Goal: Entertainment & Leisure: Consume media (video, audio)

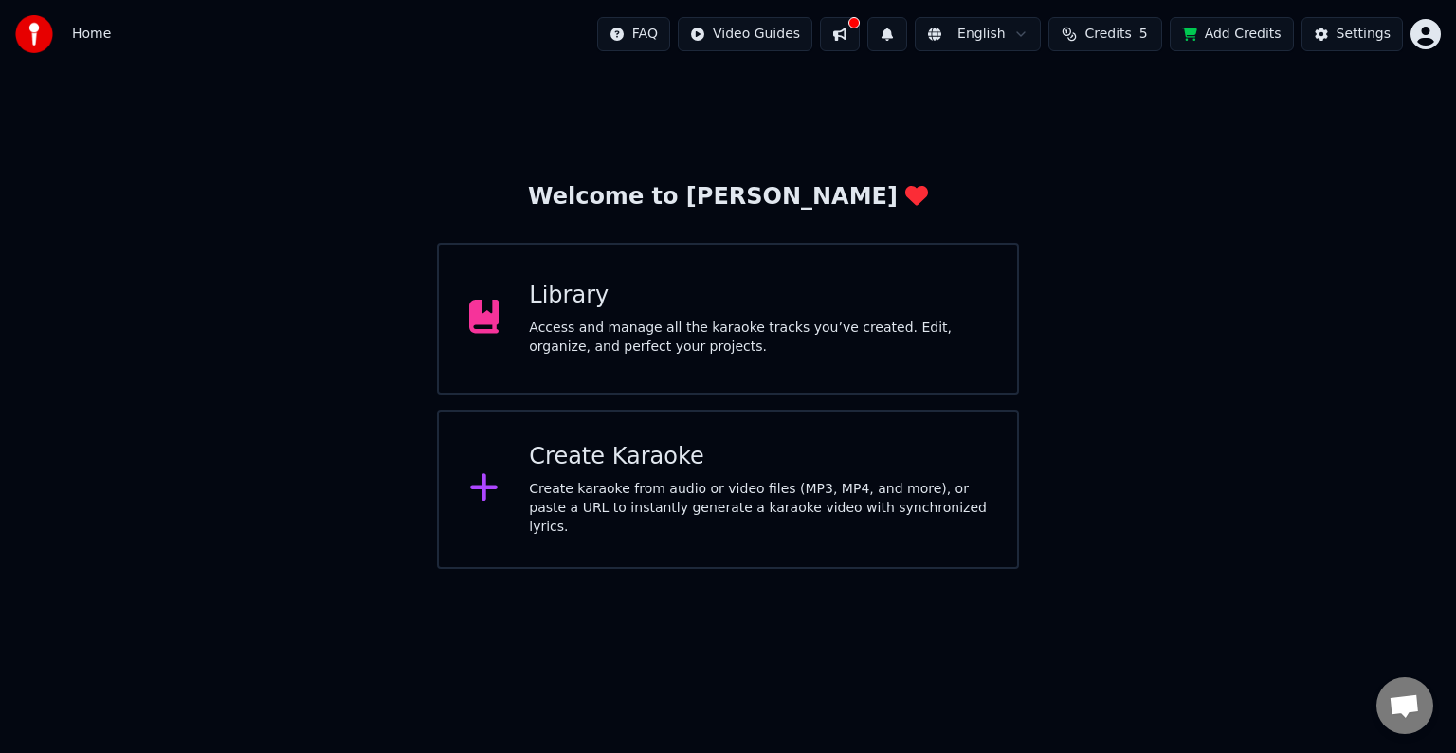
click at [1005, 347] on div "Library Access and manage all the karaoke tracks you’ve created. Edit, organize…" at bounding box center [728, 319] width 582 height 152
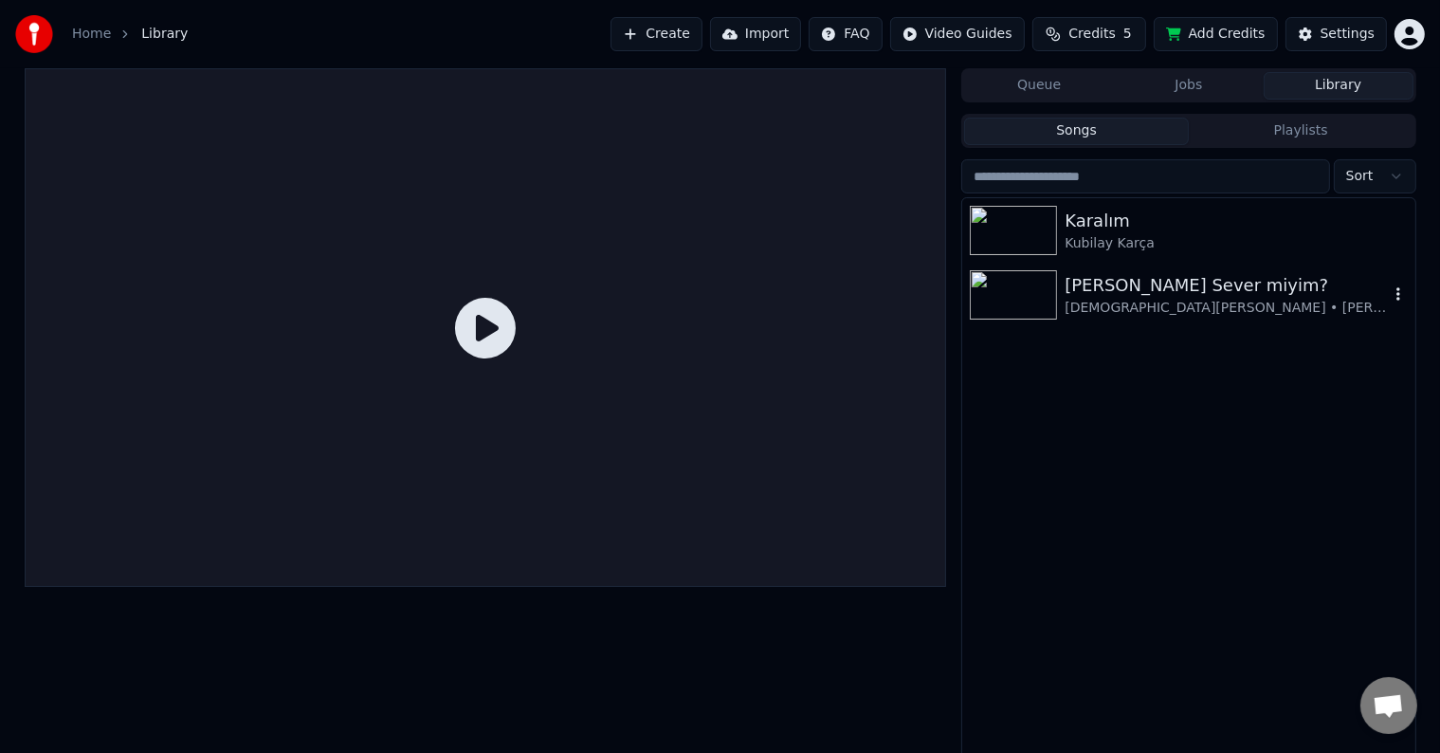
click at [1049, 314] on img at bounding box center [1013, 294] width 87 height 49
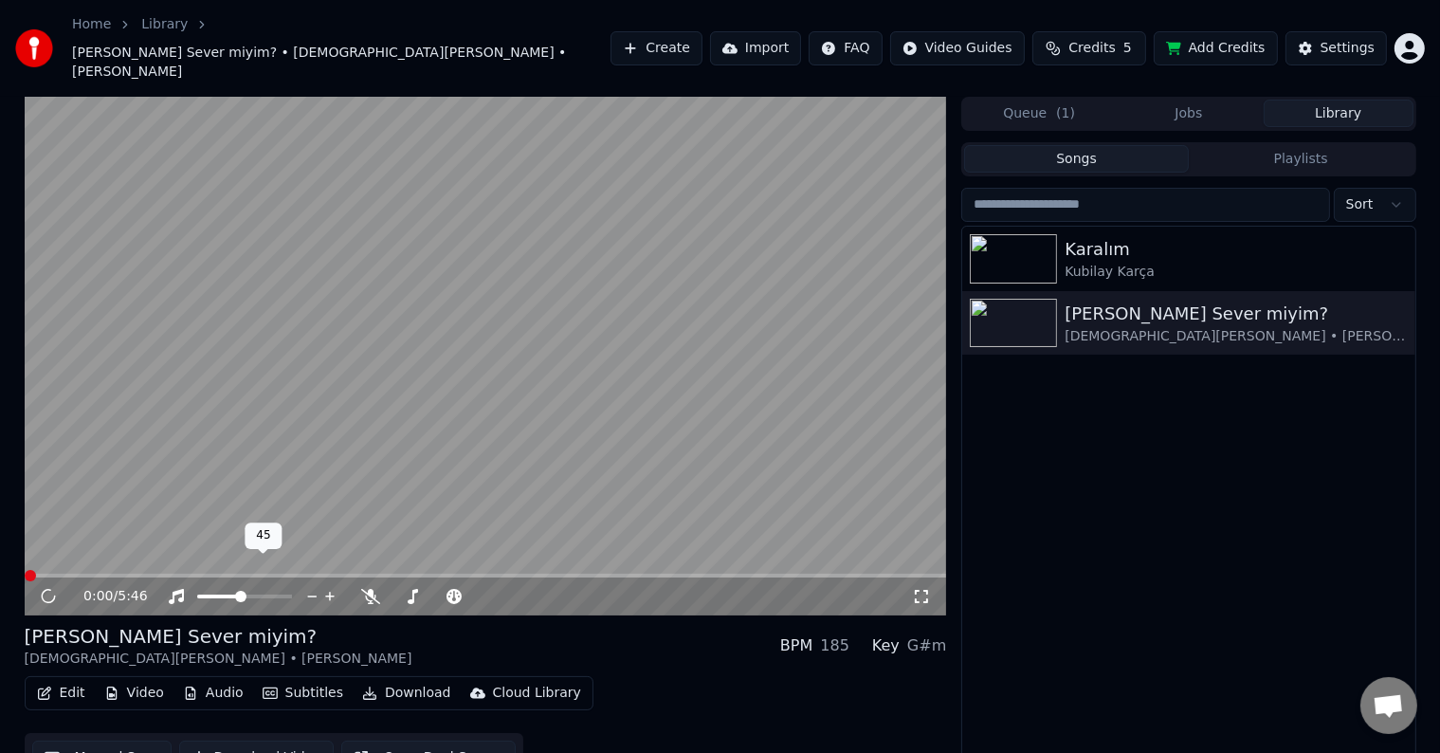
click at [197, 594] on span at bounding box center [218, 596] width 43 height 4
click at [450, 594] on span at bounding box center [438, 596] width 95 height 4
click at [446, 594] on span at bounding box center [441, 596] width 16 height 4
click at [447, 591] on span at bounding box center [452, 596] width 11 height 11
click at [386, 463] on video at bounding box center [486, 356] width 922 height 519
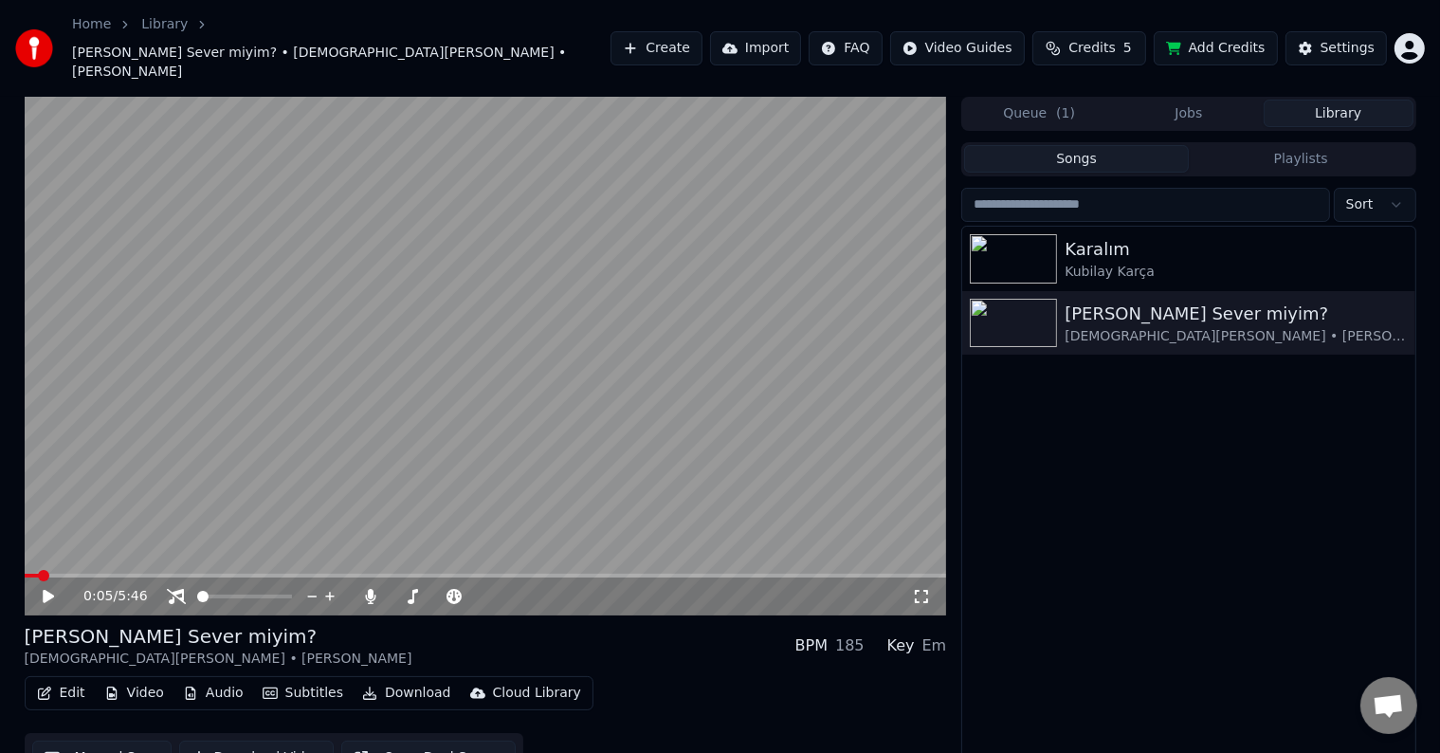
click at [629, 402] on video at bounding box center [486, 356] width 922 height 519
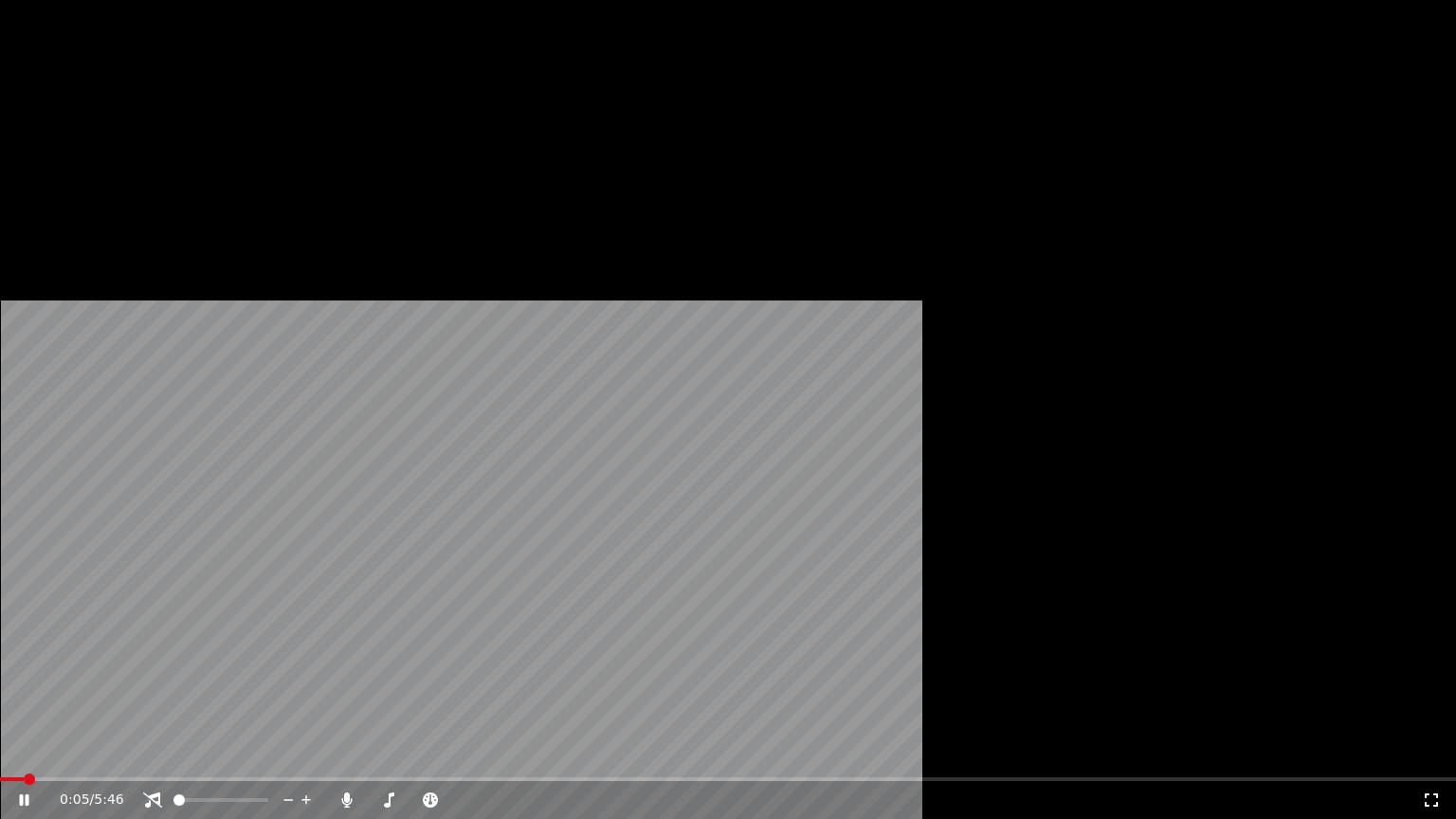
click at [629, 424] on video at bounding box center [728, 409] width 1456 height 819
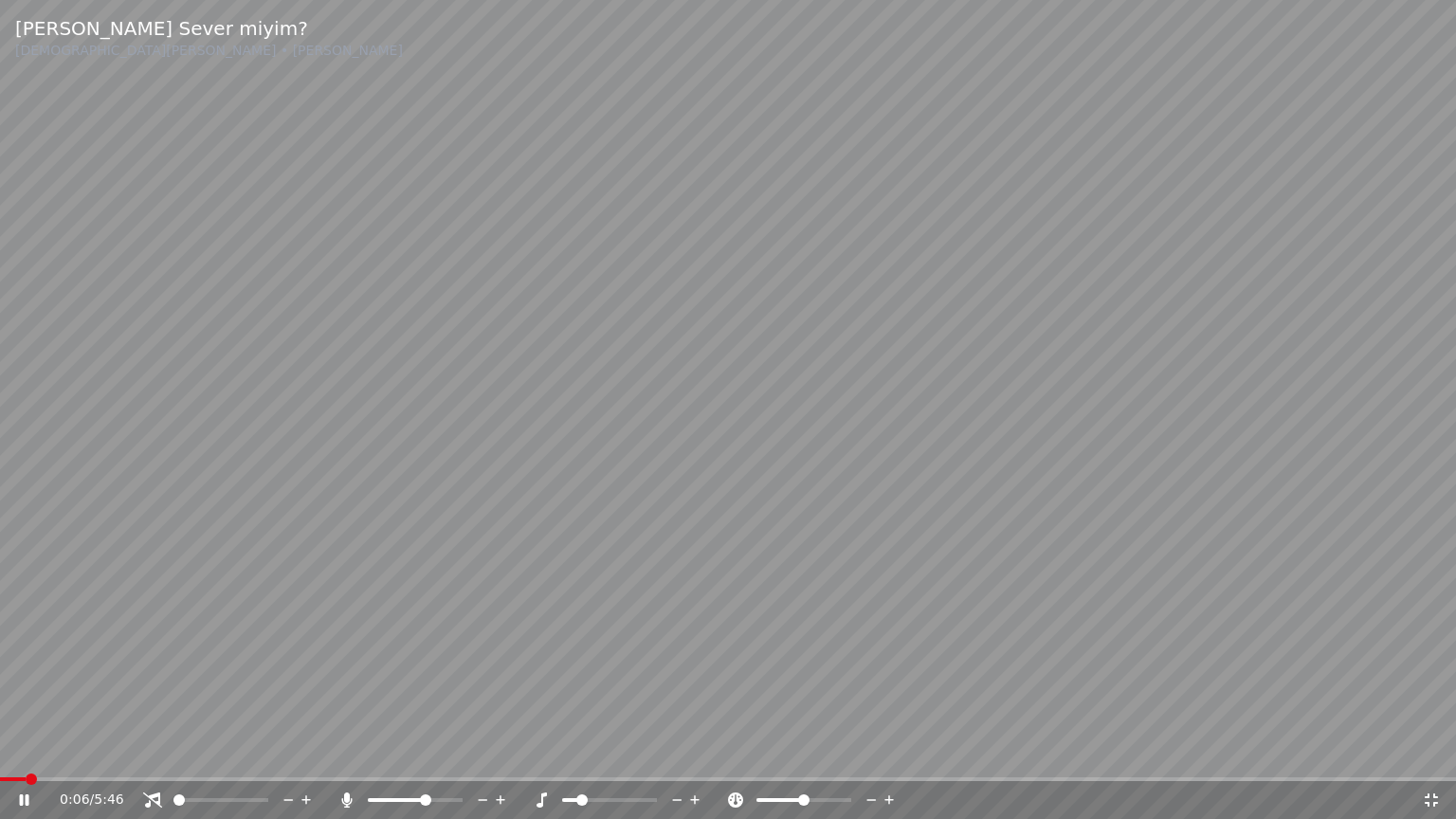
click at [834, 464] on video at bounding box center [728, 409] width 1456 height 819
click at [936, 497] on video at bounding box center [728, 409] width 1456 height 819
click at [498, 752] on icon at bounding box center [501, 800] width 18 height 19
click at [500, 752] on icon at bounding box center [501, 800] width 18 height 19
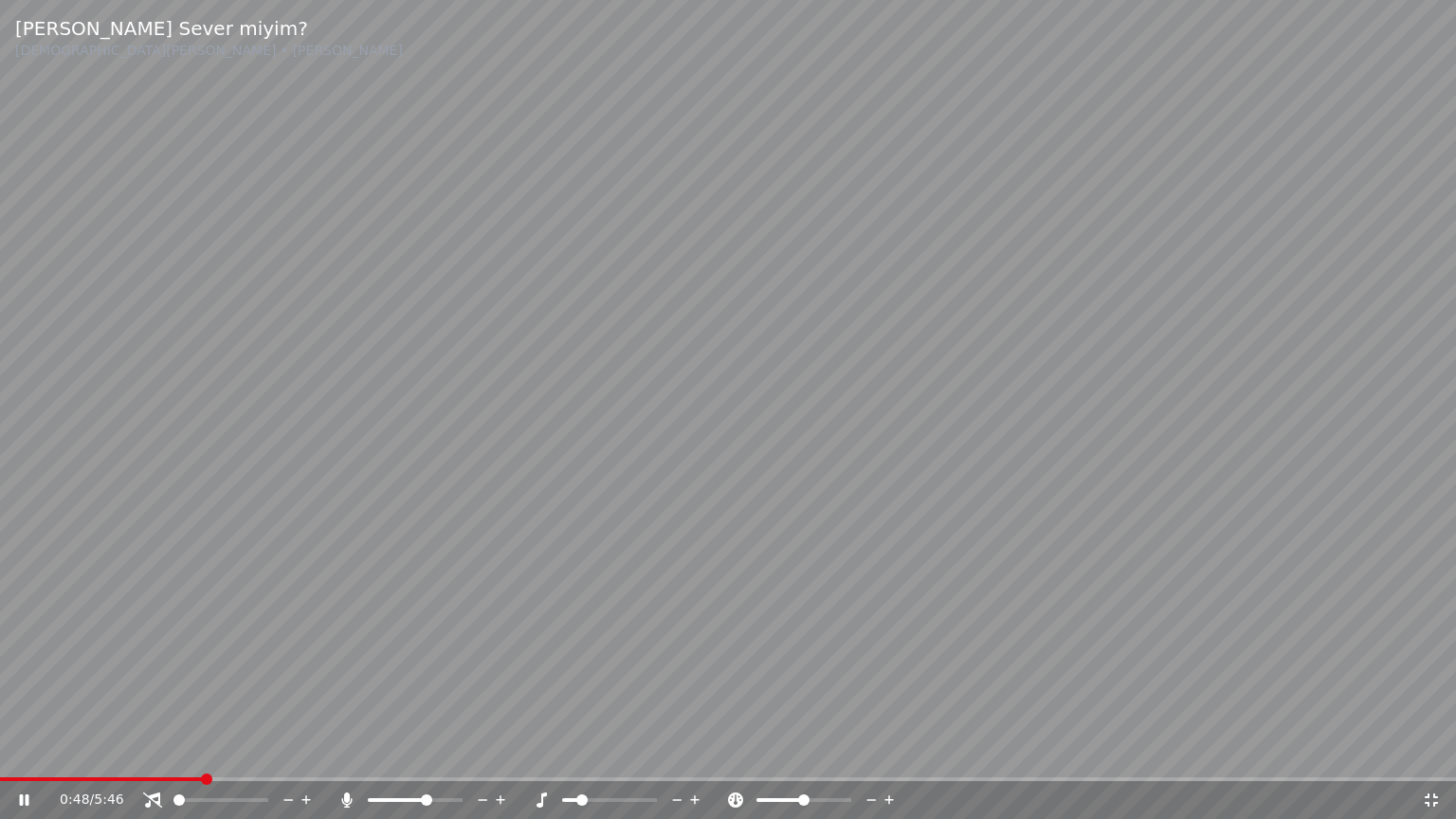
click at [500, 752] on icon at bounding box center [500, 799] width 9 height 9
click at [500, 752] on icon at bounding box center [501, 800] width 18 height 19
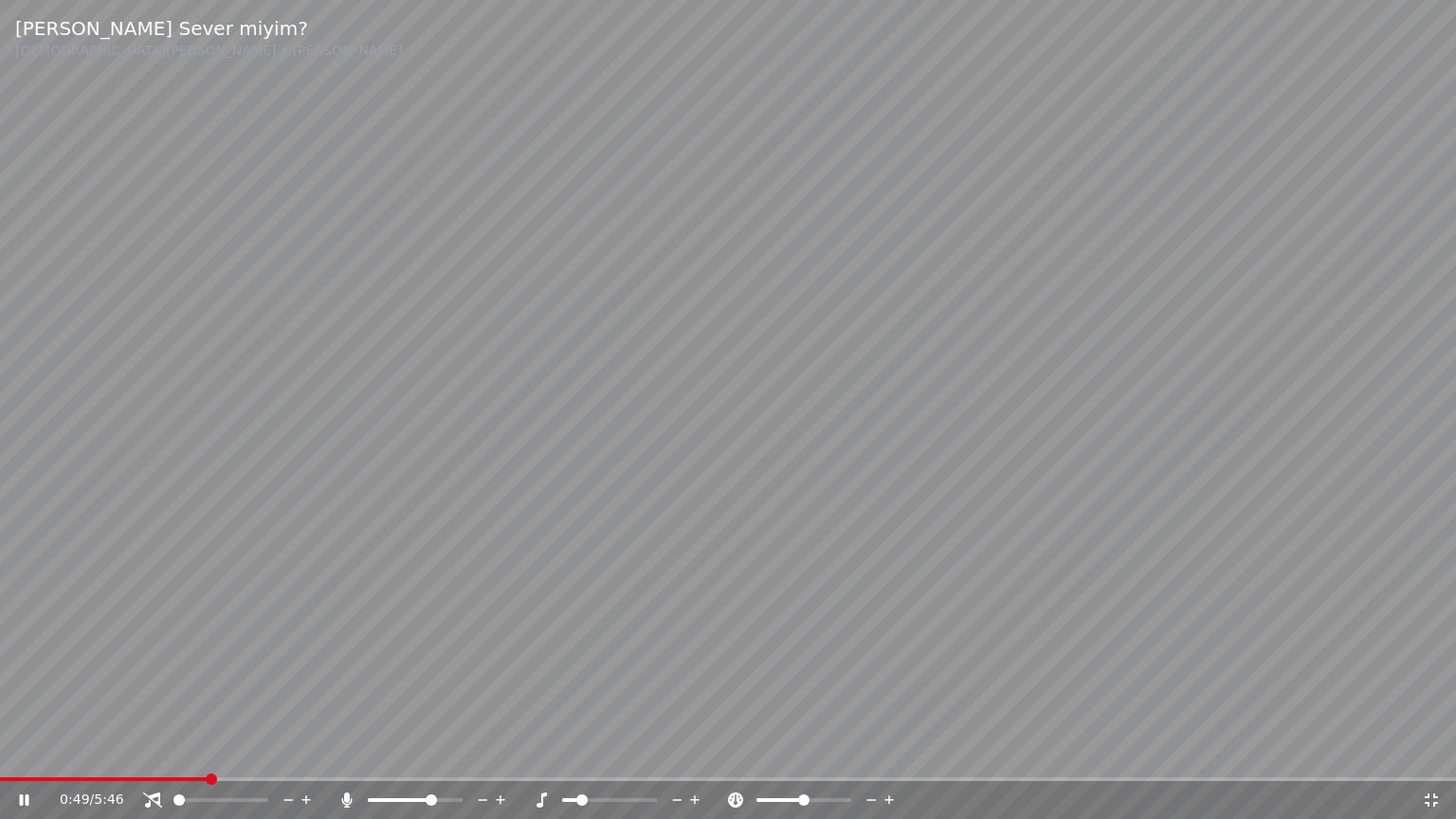
click at [501, 752] on icon at bounding box center [501, 800] width 18 height 19
click at [504, 752] on icon at bounding box center [501, 800] width 18 height 19
click at [463, 752] on span at bounding box center [456, 799] width 11 height 11
click at [1172, 591] on video at bounding box center [728, 409] width 1456 height 819
click at [1241, 444] on video at bounding box center [728, 409] width 1456 height 819
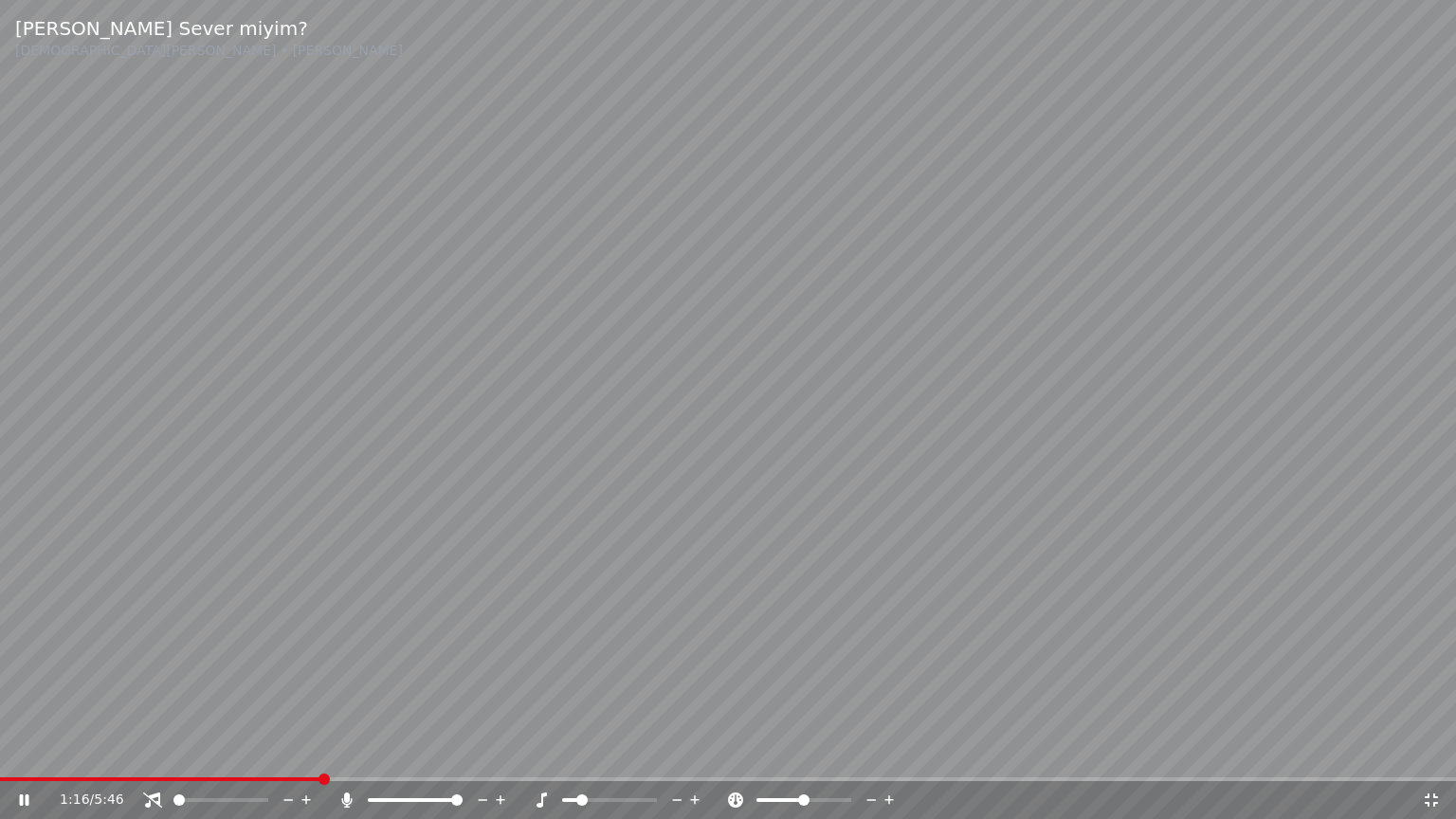
click at [576, 752] on span at bounding box center [581, 799] width 11 height 11
click at [908, 627] on video at bounding box center [728, 409] width 1456 height 819
click at [1136, 648] on video at bounding box center [728, 409] width 1456 height 819
click at [1435, 752] on div "1:18 / 5:46" at bounding box center [728, 800] width 1456 height 38
click at [1422, 752] on icon at bounding box center [1431, 799] width 19 height 15
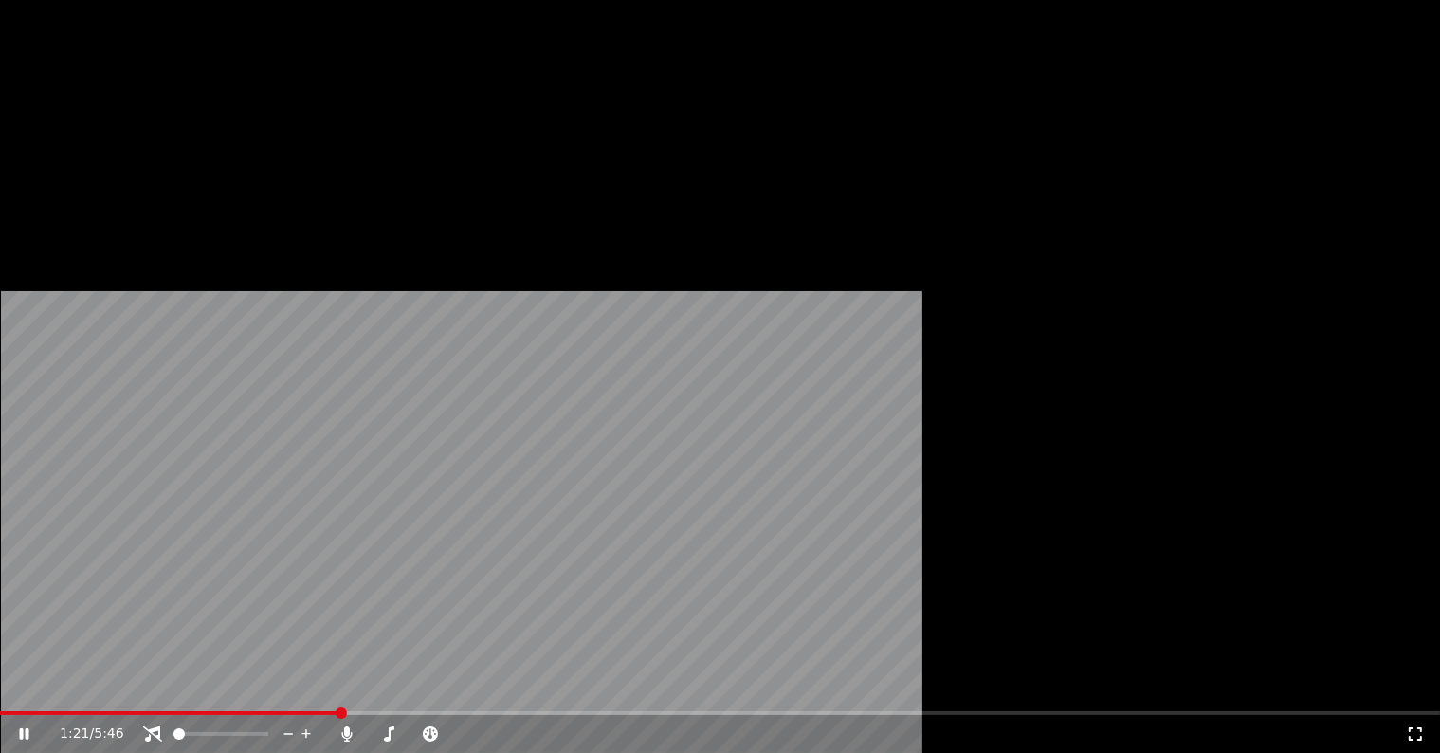
click at [925, 724] on div "1:21 / 5:46" at bounding box center [720, 733] width 1425 height 19
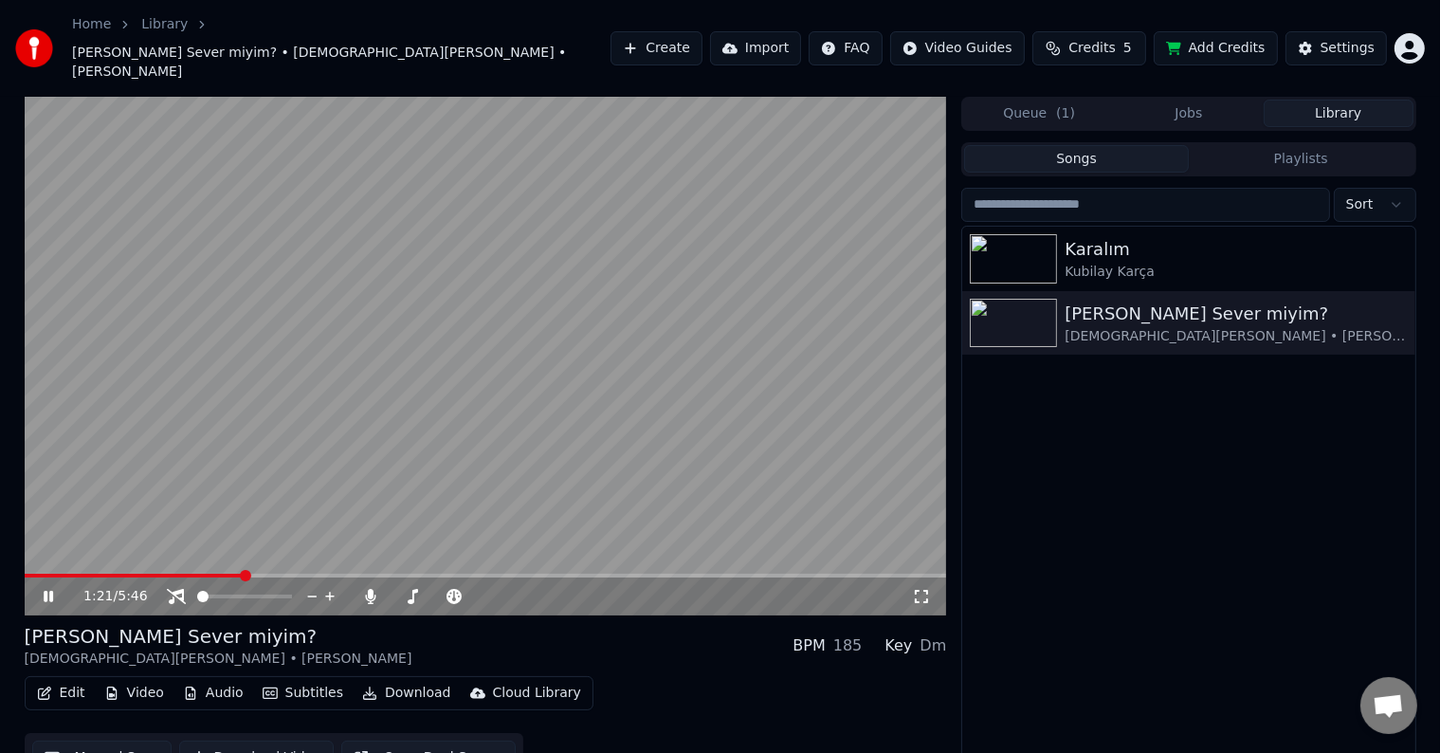
drag, startPoint x: 922, startPoint y: 572, endPoint x: 619, endPoint y: 674, distance: 320.1
click at [921, 587] on div "1:21 / 5:46" at bounding box center [485, 596] width 907 height 19
click at [304, 410] on video at bounding box center [486, 356] width 922 height 519
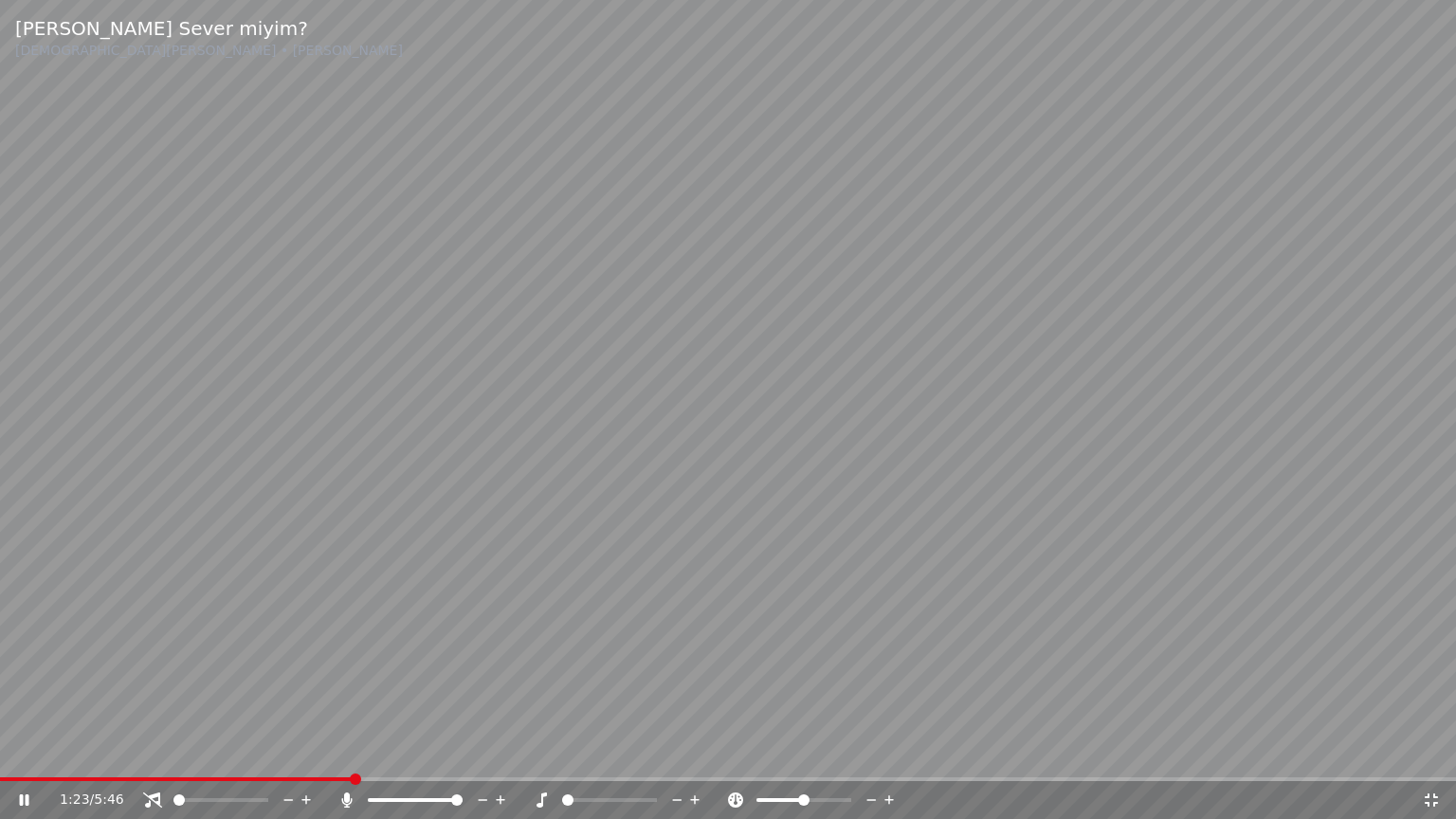
click at [451, 752] on span at bounding box center [456, 799] width 11 height 11
click at [409, 752] on span at bounding box center [388, 800] width 41 height 4
click at [1228, 554] on video at bounding box center [728, 409] width 1456 height 819
drag, startPoint x: 671, startPoint y: 691, endPoint x: 607, endPoint y: 781, distance: 110.7
click at [668, 696] on video at bounding box center [728, 409] width 1456 height 819
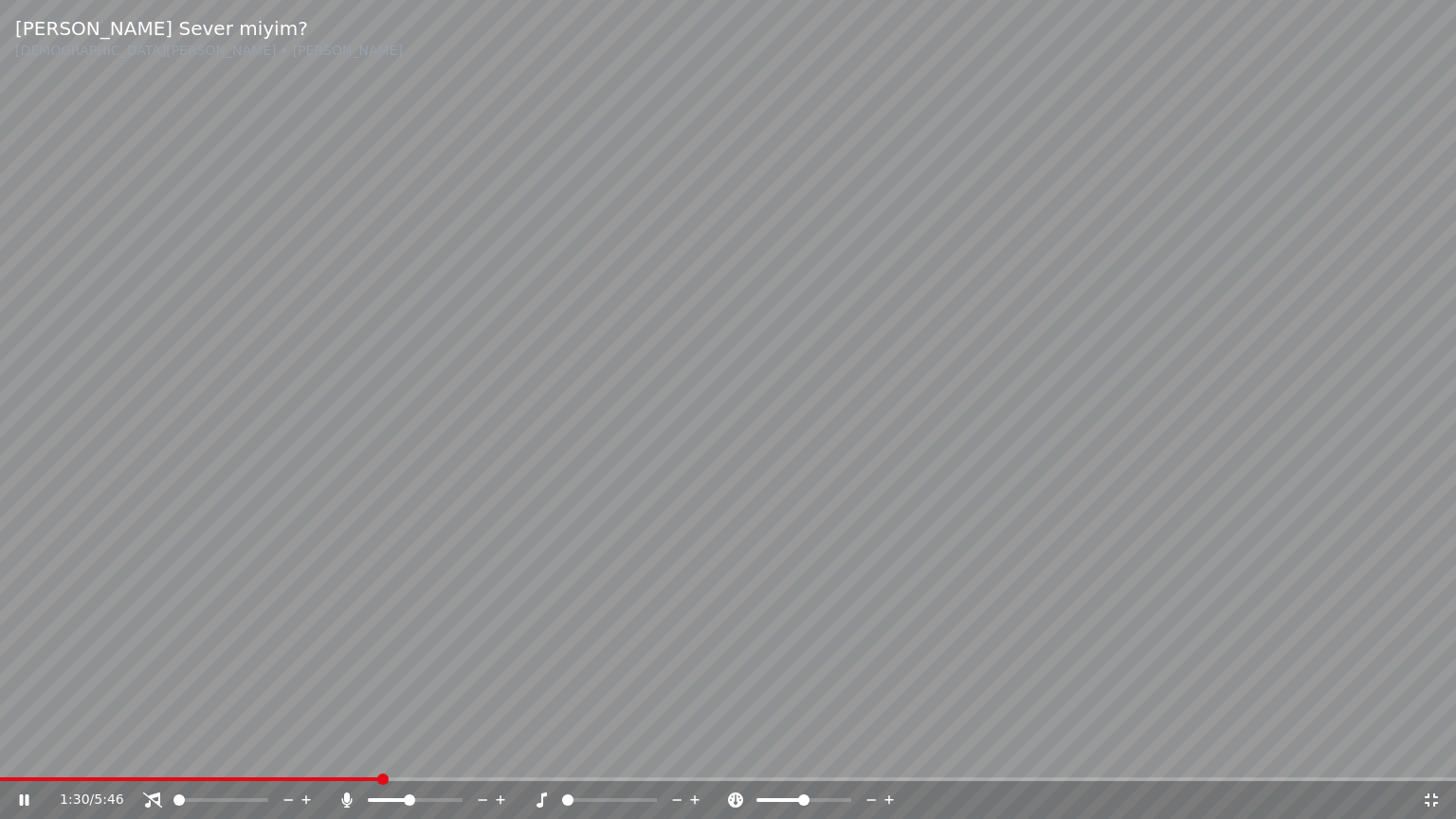
click at [689, 752] on icon at bounding box center [695, 800] width 18 height 19
click at [690, 752] on icon at bounding box center [695, 800] width 18 height 19
click at [391, 752] on span at bounding box center [394, 799] width 11 height 11
click at [1144, 577] on video at bounding box center [728, 409] width 1456 height 819
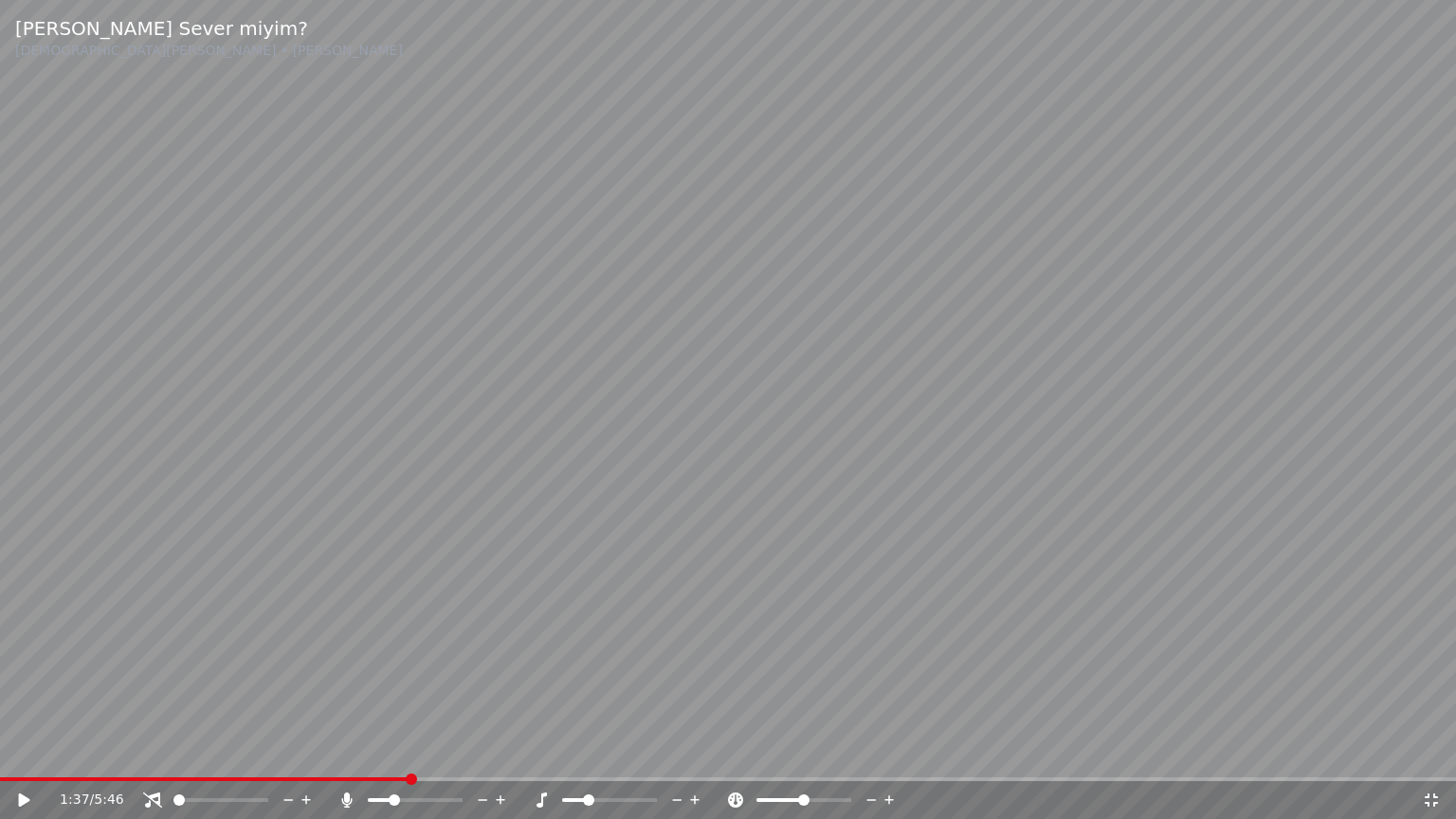
click at [1353, 550] on video at bounding box center [728, 409] width 1456 height 819
click at [227, 752] on div at bounding box center [238, 800] width 153 height 19
click at [232, 752] on div at bounding box center [238, 800] width 153 height 19
click at [254, 752] on span at bounding box center [220, 800] width 95 height 4
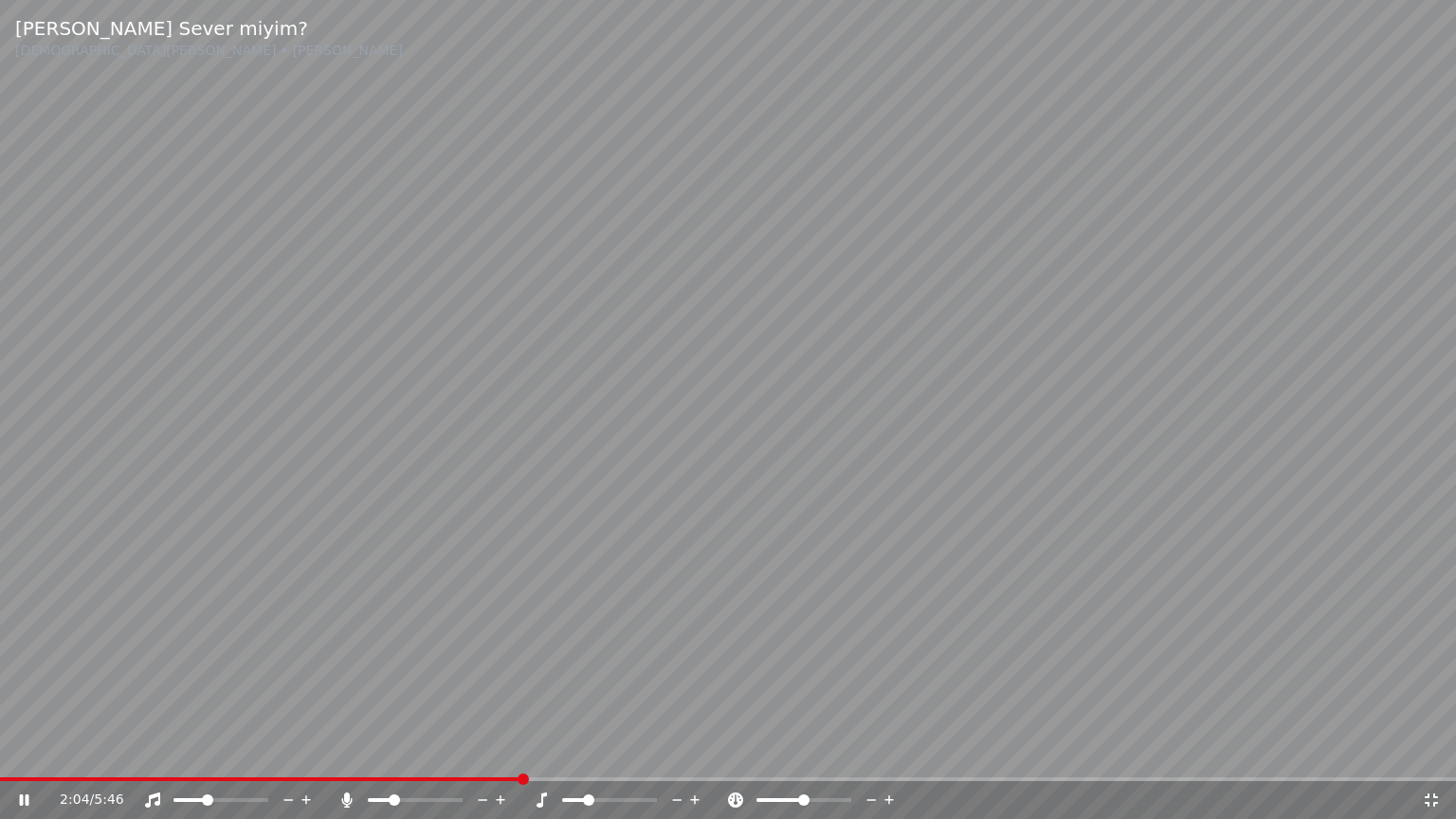
click at [206, 752] on span at bounding box center [207, 799] width 11 height 11
click at [202, 752] on span at bounding box center [207, 799] width 11 height 11
click at [933, 538] on video at bounding box center [728, 409] width 1456 height 819
drag, startPoint x: 1307, startPoint y: 485, endPoint x: 1040, endPoint y: 576, distance: 282.4
click at [1304, 485] on video at bounding box center [728, 409] width 1456 height 819
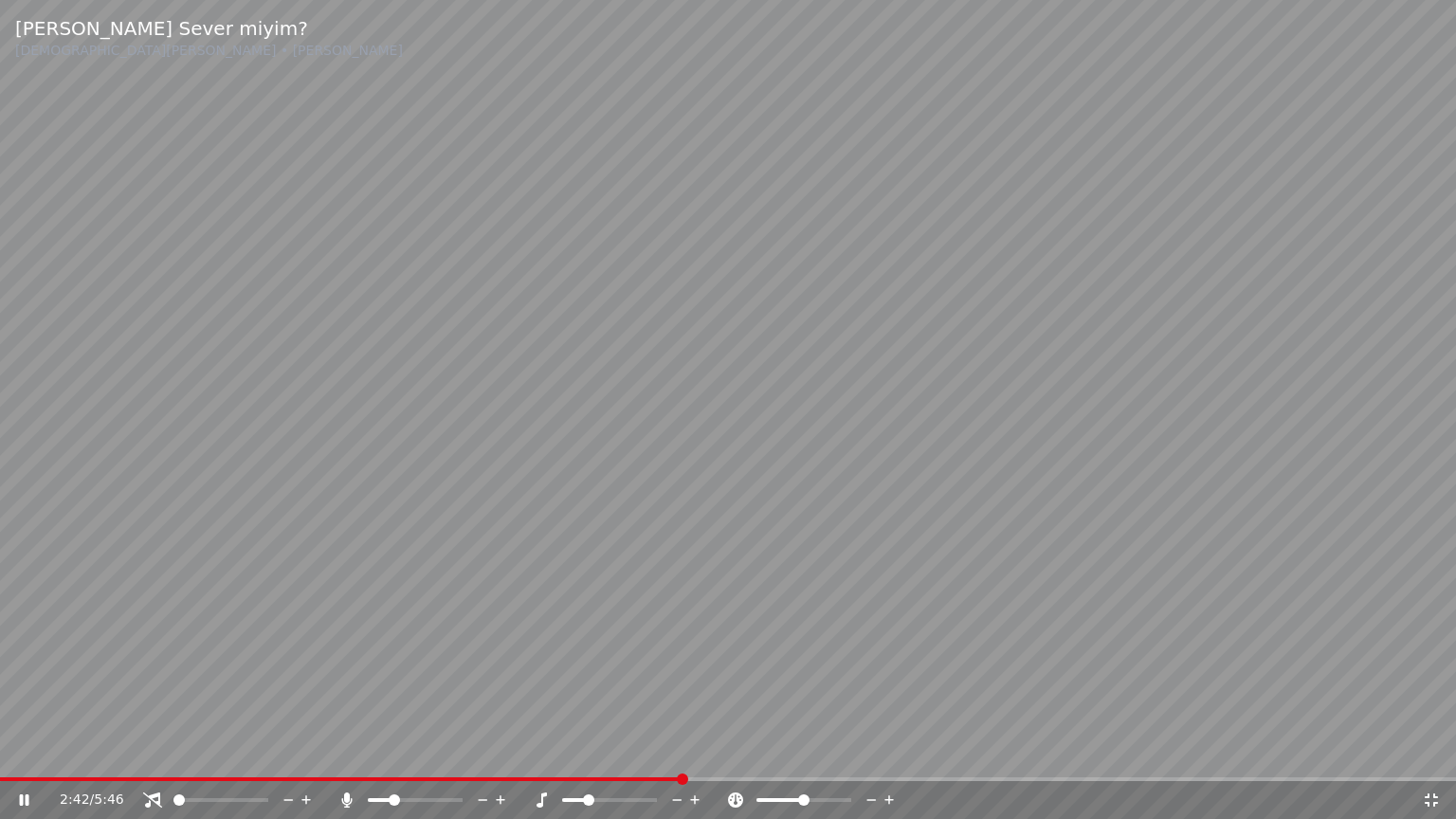
click at [496, 752] on icon at bounding box center [501, 800] width 18 height 19
click at [497, 752] on icon at bounding box center [501, 800] width 18 height 19
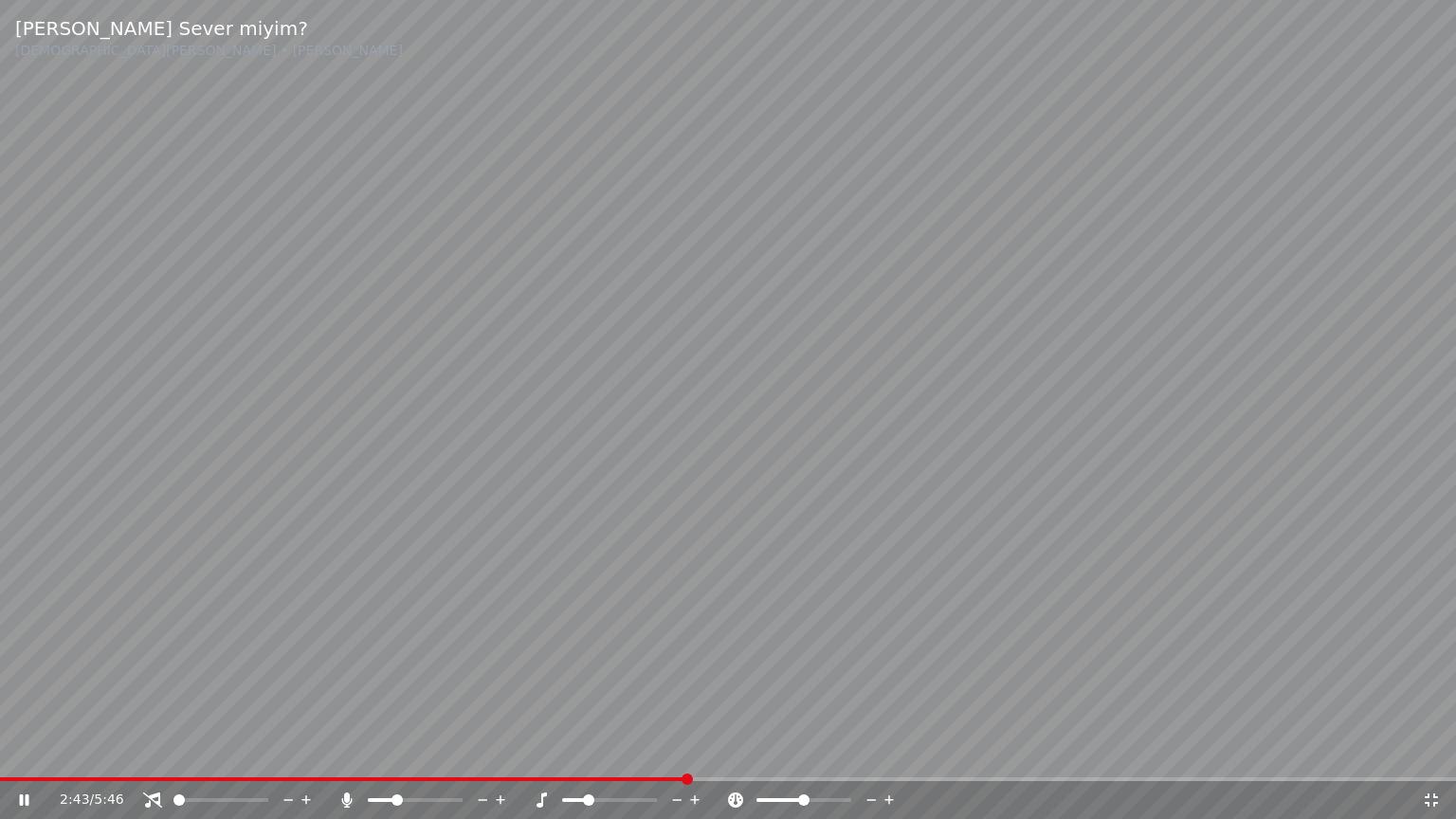
click at [497, 752] on icon at bounding box center [501, 800] width 18 height 19
click at [499, 752] on icon at bounding box center [501, 800] width 18 height 19
click at [502, 752] on icon at bounding box center [501, 800] width 18 height 19
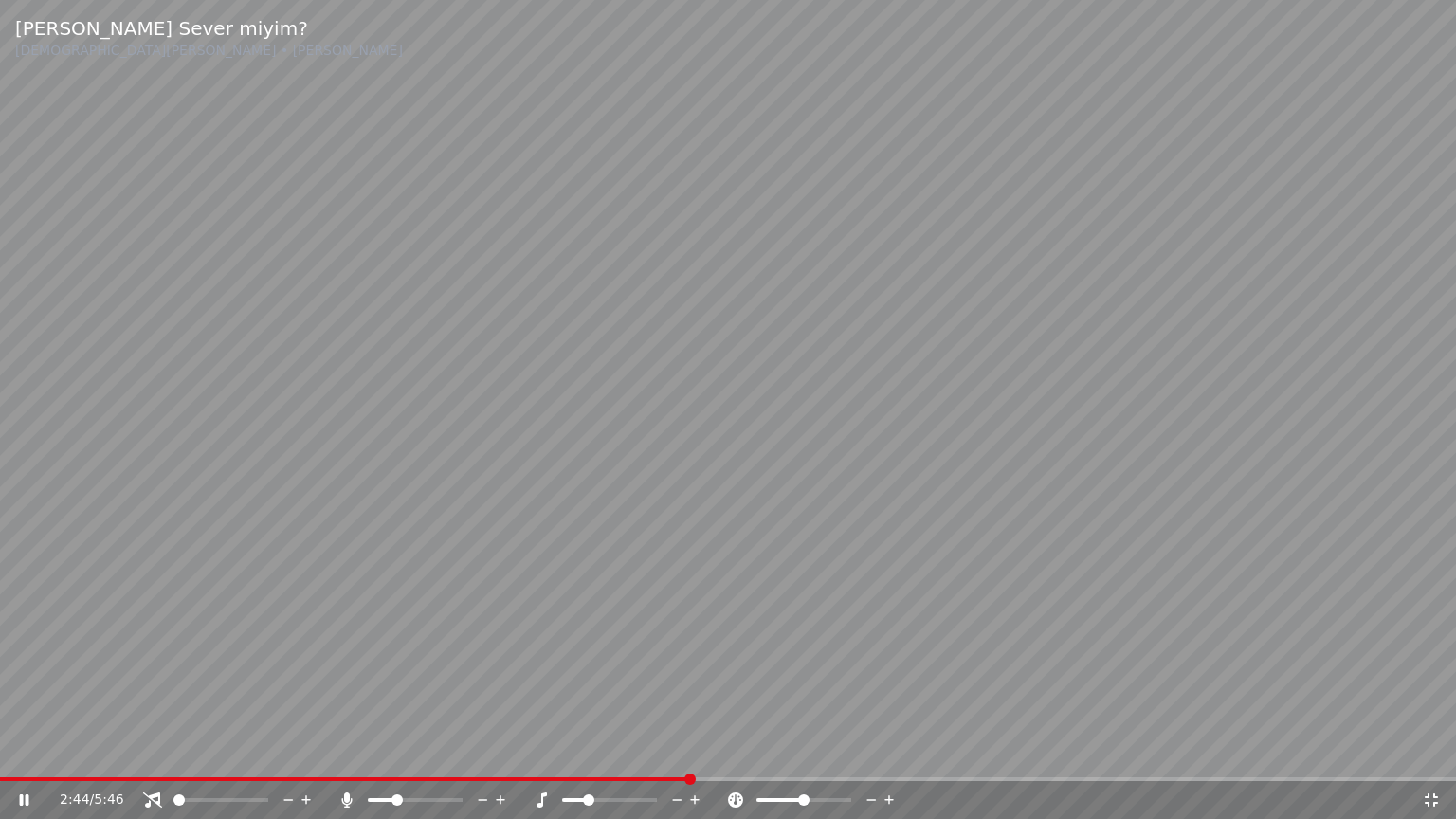
click at [502, 752] on icon at bounding box center [501, 800] width 18 height 19
click at [1210, 460] on video at bounding box center [728, 409] width 1456 height 819
click at [1342, 519] on video at bounding box center [728, 409] width 1456 height 819
click at [628, 752] on div at bounding box center [627, 800] width 153 height 19
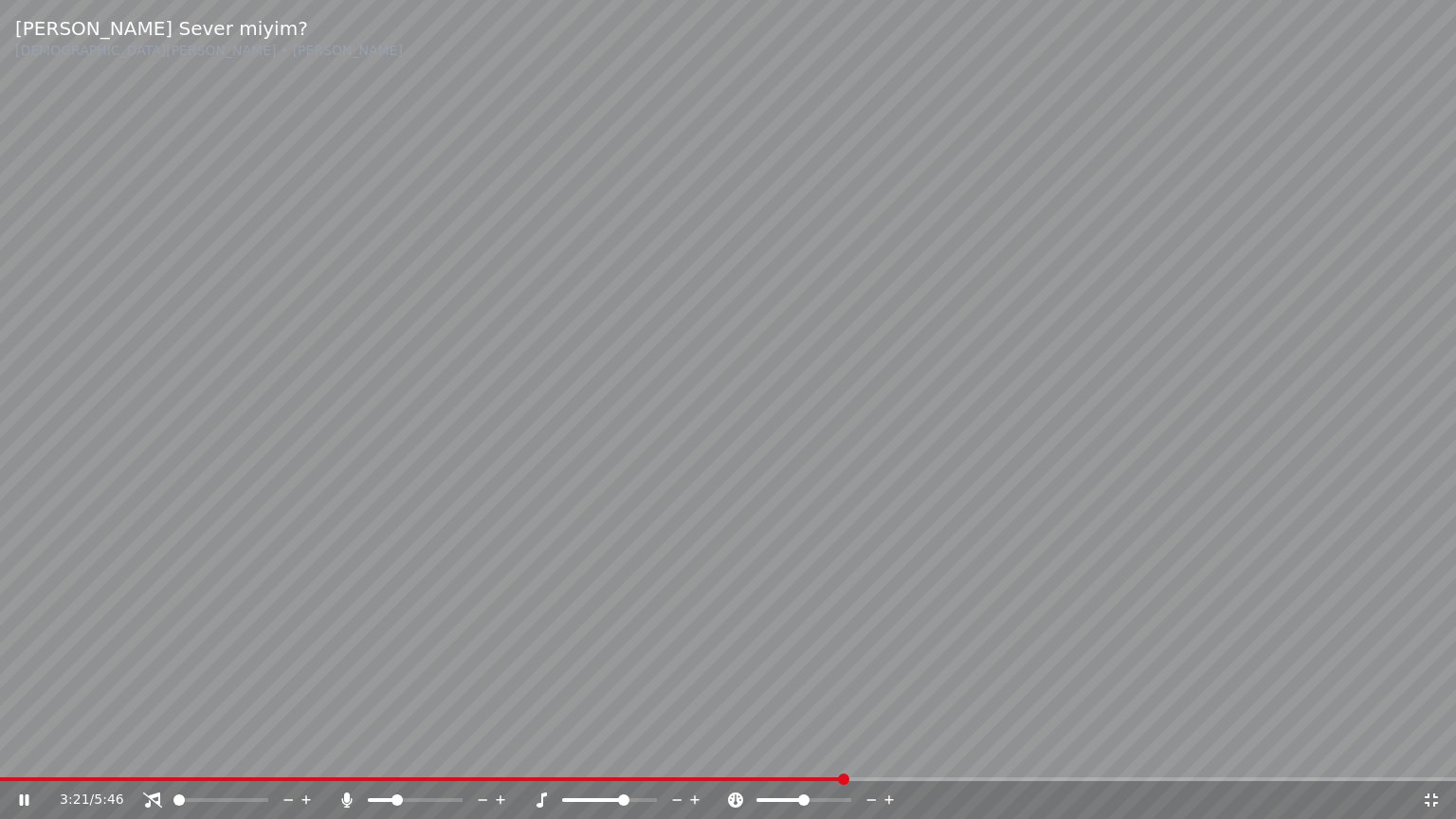
click at [628, 752] on span at bounding box center [609, 800] width 95 height 4
click at [1052, 559] on video at bounding box center [728, 409] width 1456 height 819
click at [1336, 501] on video at bounding box center [728, 409] width 1456 height 819
click at [629, 752] on span at bounding box center [623, 799] width 11 height 11
click at [1232, 596] on video at bounding box center [728, 409] width 1456 height 819
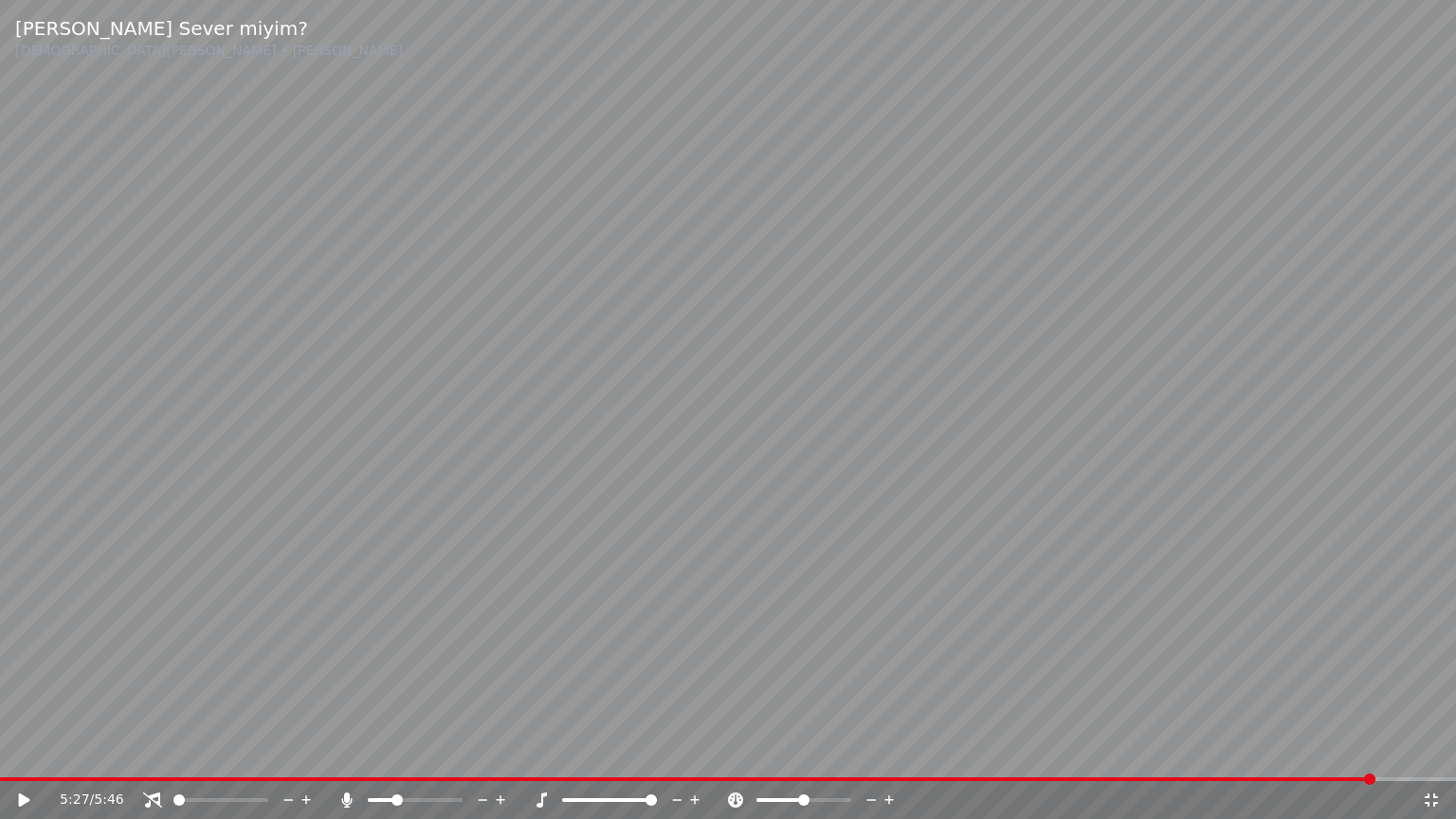
click at [1270, 441] on video at bounding box center [728, 409] width 1456 height 819
click at [423, 752] on span at bounding box center [420, 799] width 11 height 11
click at [1235, 448] on video at bounding box center [728, 409] width 1456 height 819
click at [1323, 522] on video at bounding box center [728, 409] width 1456 height 819
click at [1429, 752] on icon at bounding box center [1431, 799] width 19 height 15
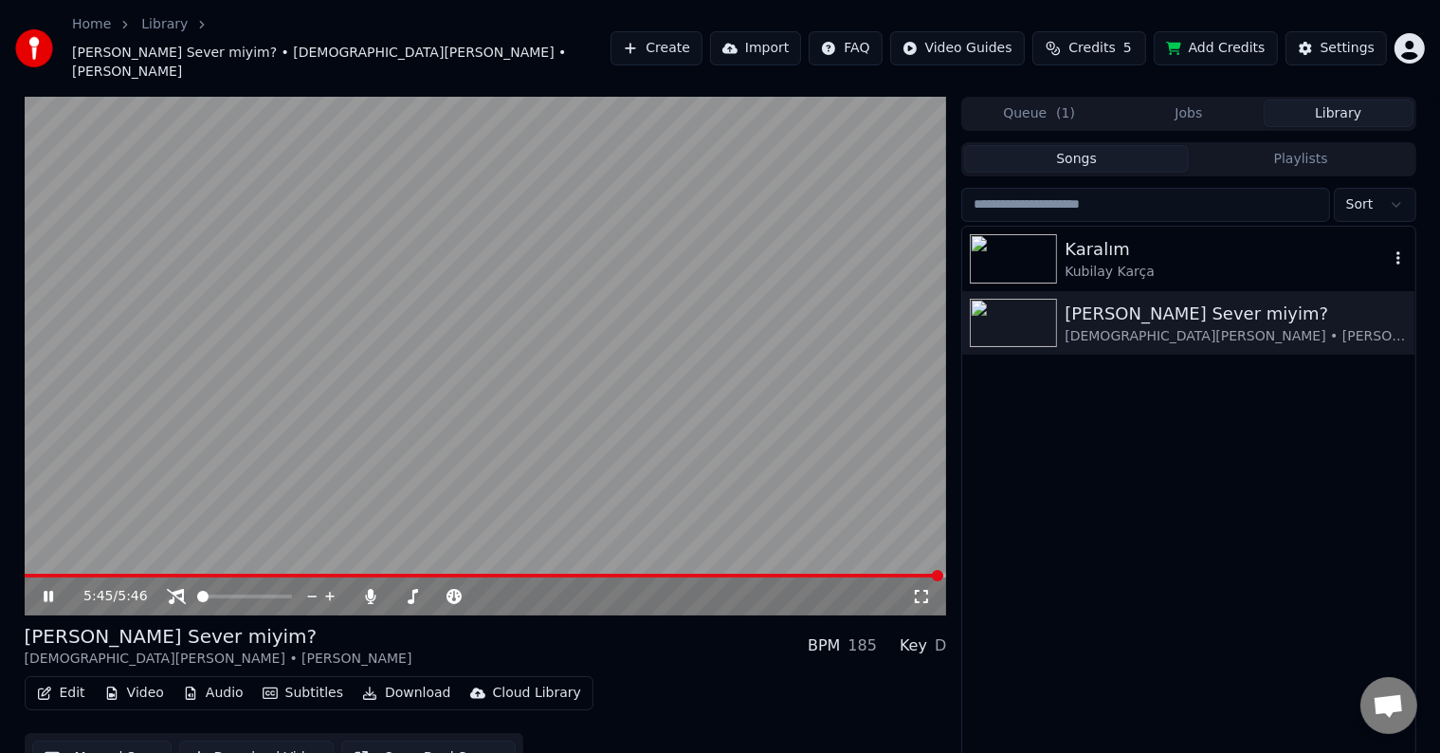
click at [1038, 234] on img at bounding box center [1013, 258] width 87 height 49
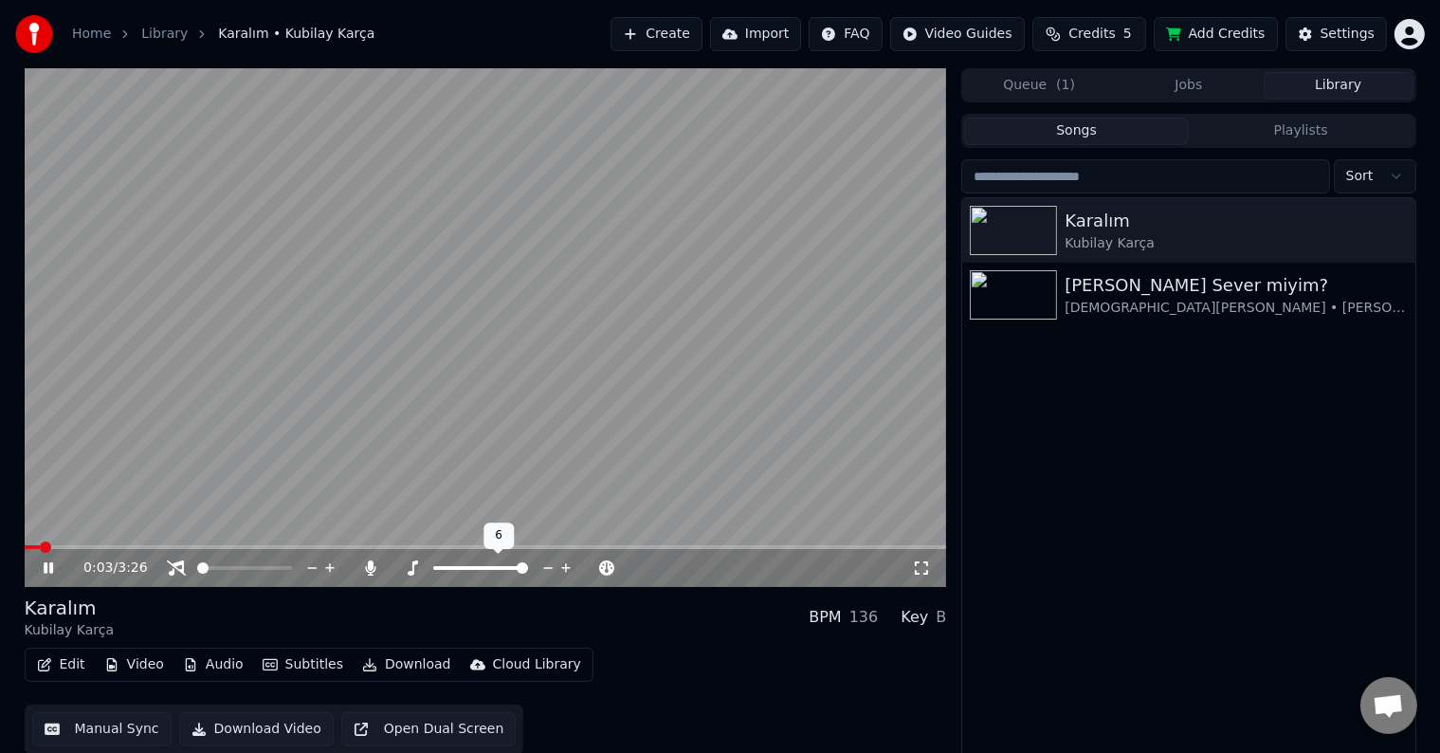
click at [543, 563] on icon at bounding box center [548, 567] width 18 height 19
click at [542, 563] on icon at bounding box center [548, 567] width 18 height 19
click at [542, 565] on icon at bounding box center [548, 567] width 18 height 19
click at [937, 563] on div "0:05 / 3:26" at bounding box center [485, 567] width 907 height 19
drag, startPoint x: 929, startPoint y: 569, endPoint x: 922, endPoint y: 593, distance: 25.5
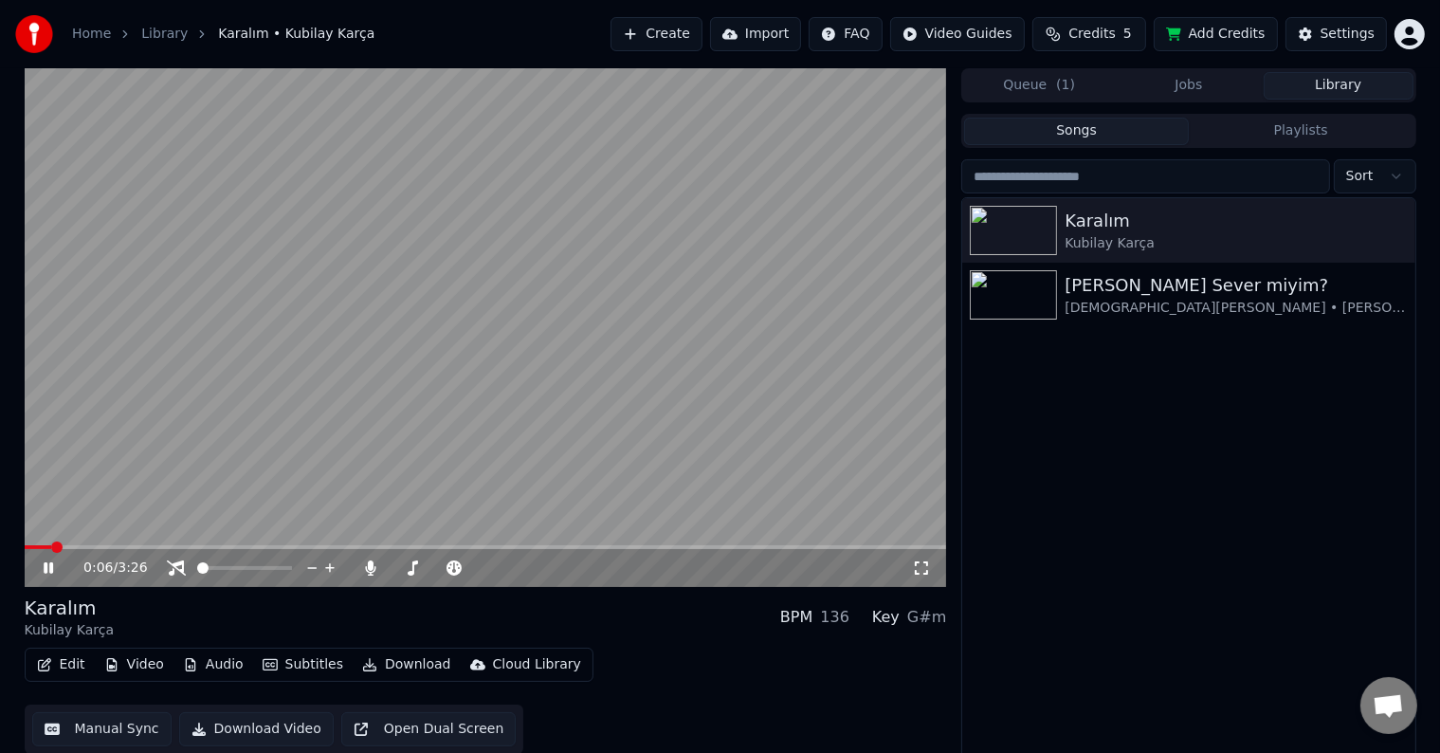
click at [927, 569] on icon at bounding box center [921, 567] width 19 height 15
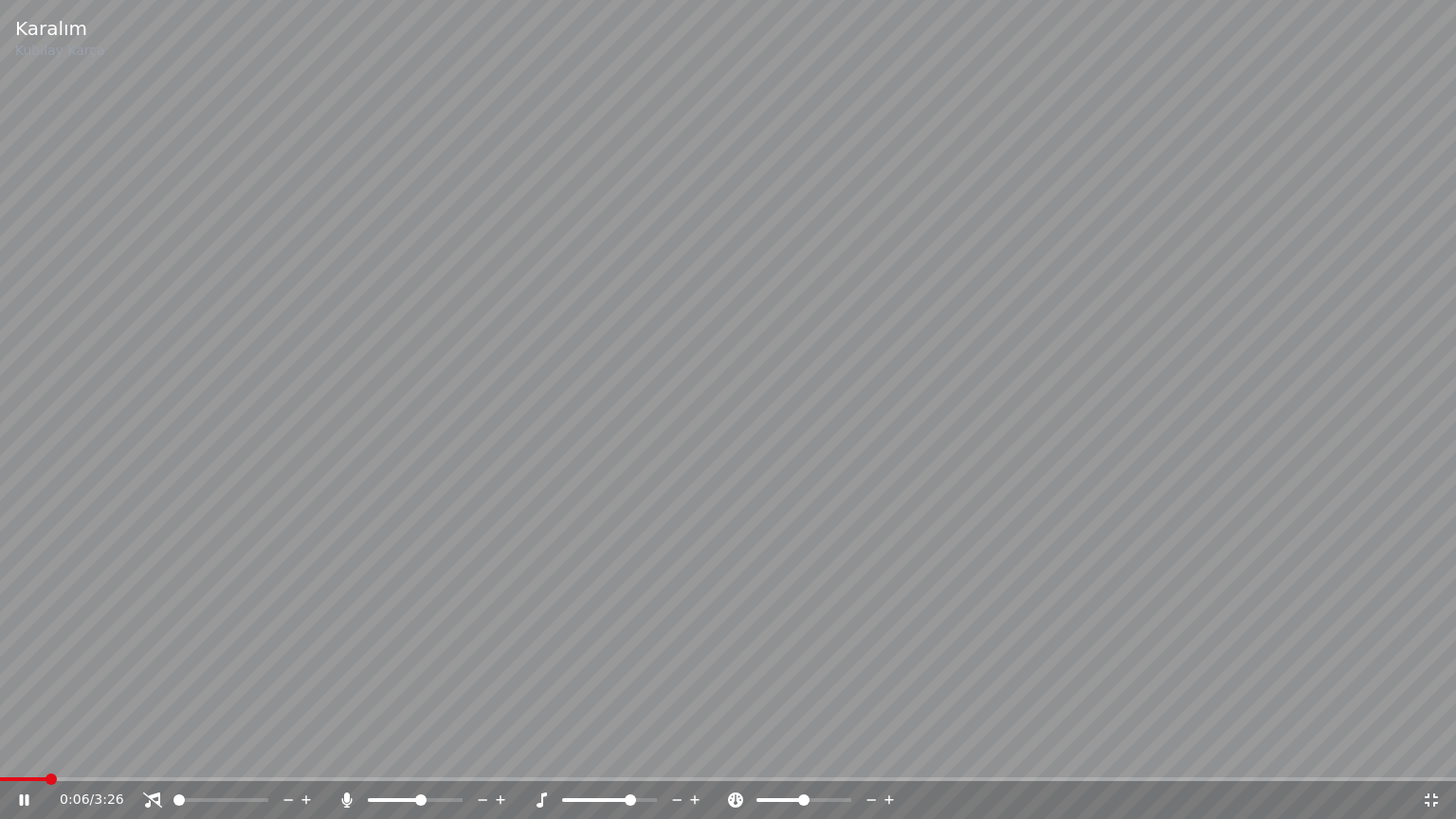
click at [1100, 549] on video at bounding box center [728, 409] width 1456 height 819
click at [564, 646] on video at bounding box center [728, 409] width 1456 height 819
drag, startPoint x: 490, startPoint y: 770, endPoint x: 464, endPoint y: 773, distance: 26.8
click at [482, 752] on video at bounding box center [728, 409] width 1456 height 819
drag, startPoint x: 464, startPoint y: 773, endPoint x: 431, endPoint y: 772, distance: 32.3
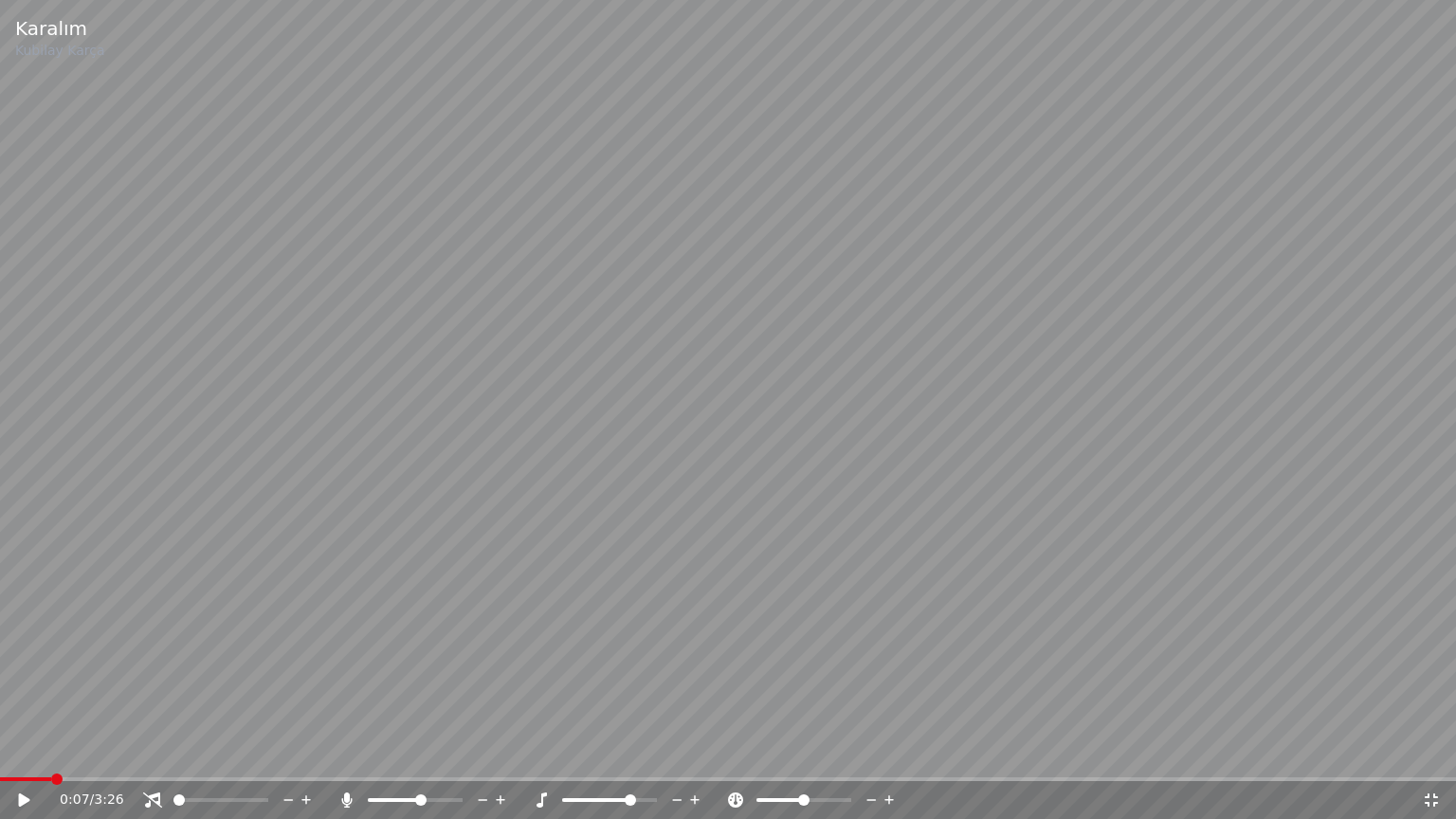
click at [459, 752] on video at bounding box center [728, 409] width 1456 height 819
click at [428, 752] on video at bounding box center [728, 409] width 1456 height 819
click at [425, 752] on video at bounding box center [728, 409] width 1456 height 819
click at [418, 752] on span at bounding box center [728, 779] width 1456 height 4
click at [1210, 370] on video at bounding box center [728, 409] width 1456 height 819
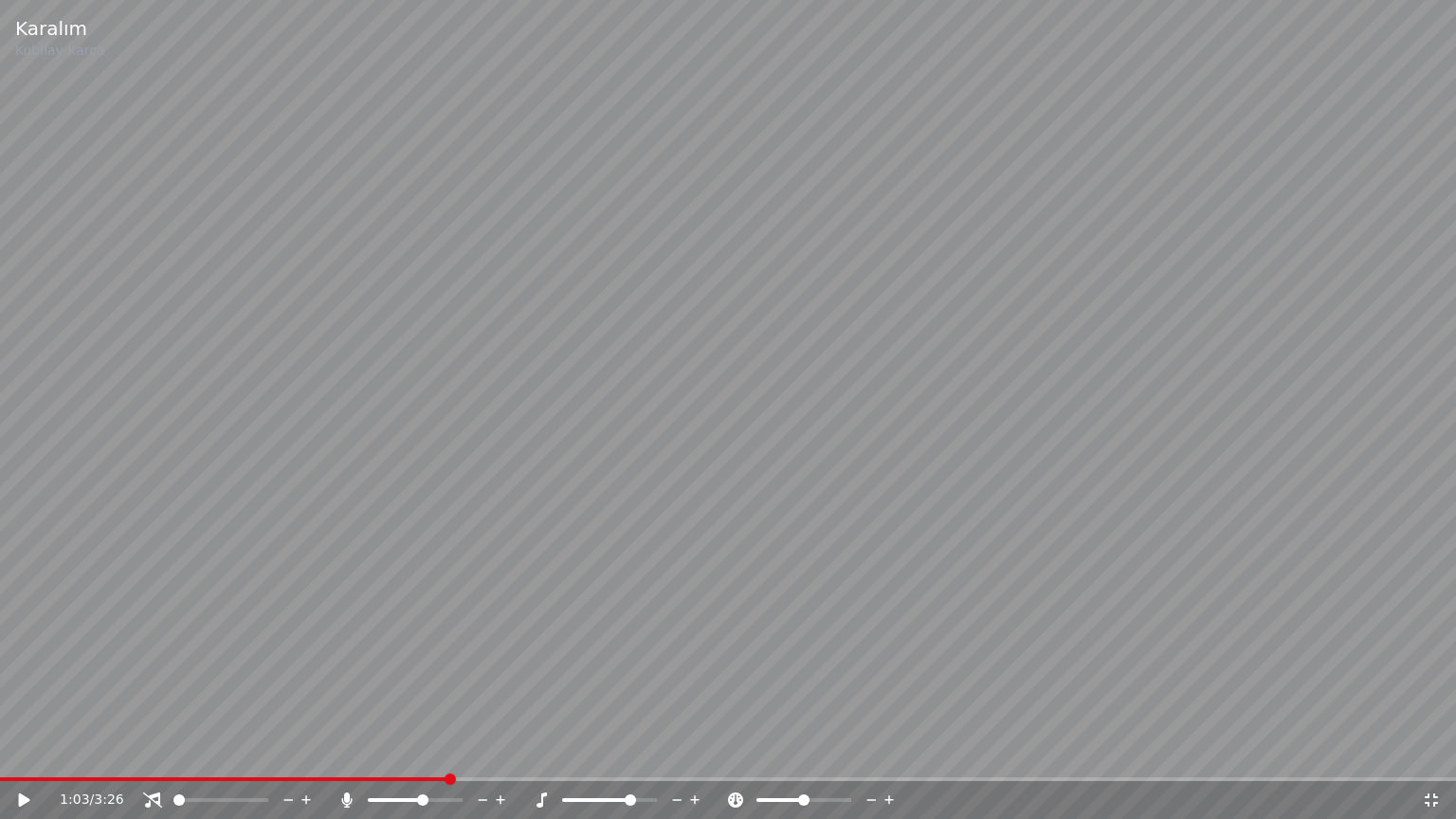
click at [428, 752] on span at bounding box center [422, 799] width 11 height 11
click at [610, 690] on video at bounding box center [728, 409] width 1456 height 819
click at [424, 752] on span at bounding box center [423, 799] width 11 height 11
click at [428, 752] on span at bounding box center [424, 799] width 11 height 11
click at [433, 752] on span at bounding box center [427, 799] width 11 height 11
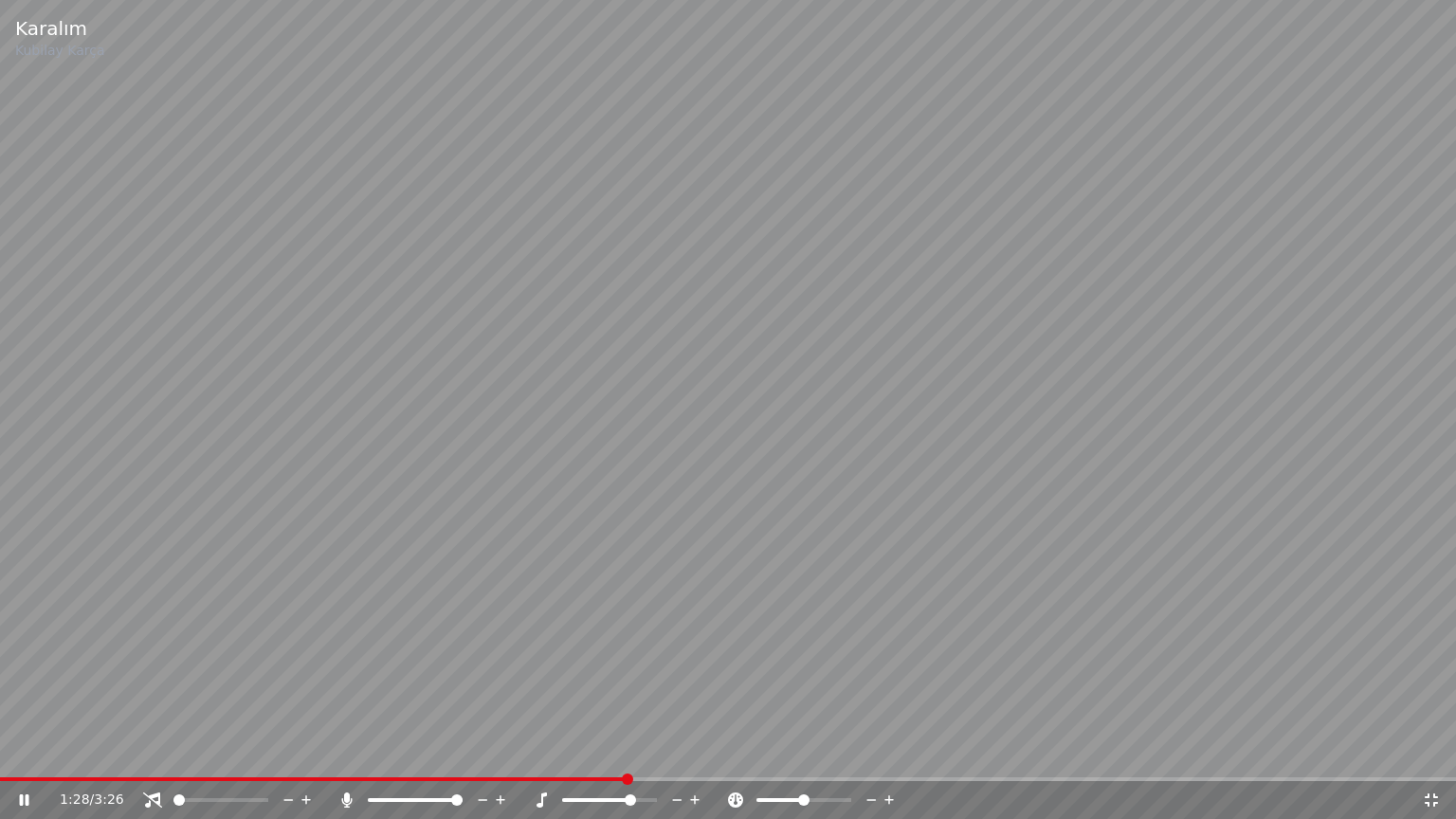
drag, startPoint x: 1337, startPoint y: 515, endPoint x: 1214, endPoint y: 527, distance: 122.9
click at [1338, 515] on video at bounding box center [728, 409] width 1456 height 819
click at [1323, 450] on video at bounding box center [728, 409] width 1456 height 819
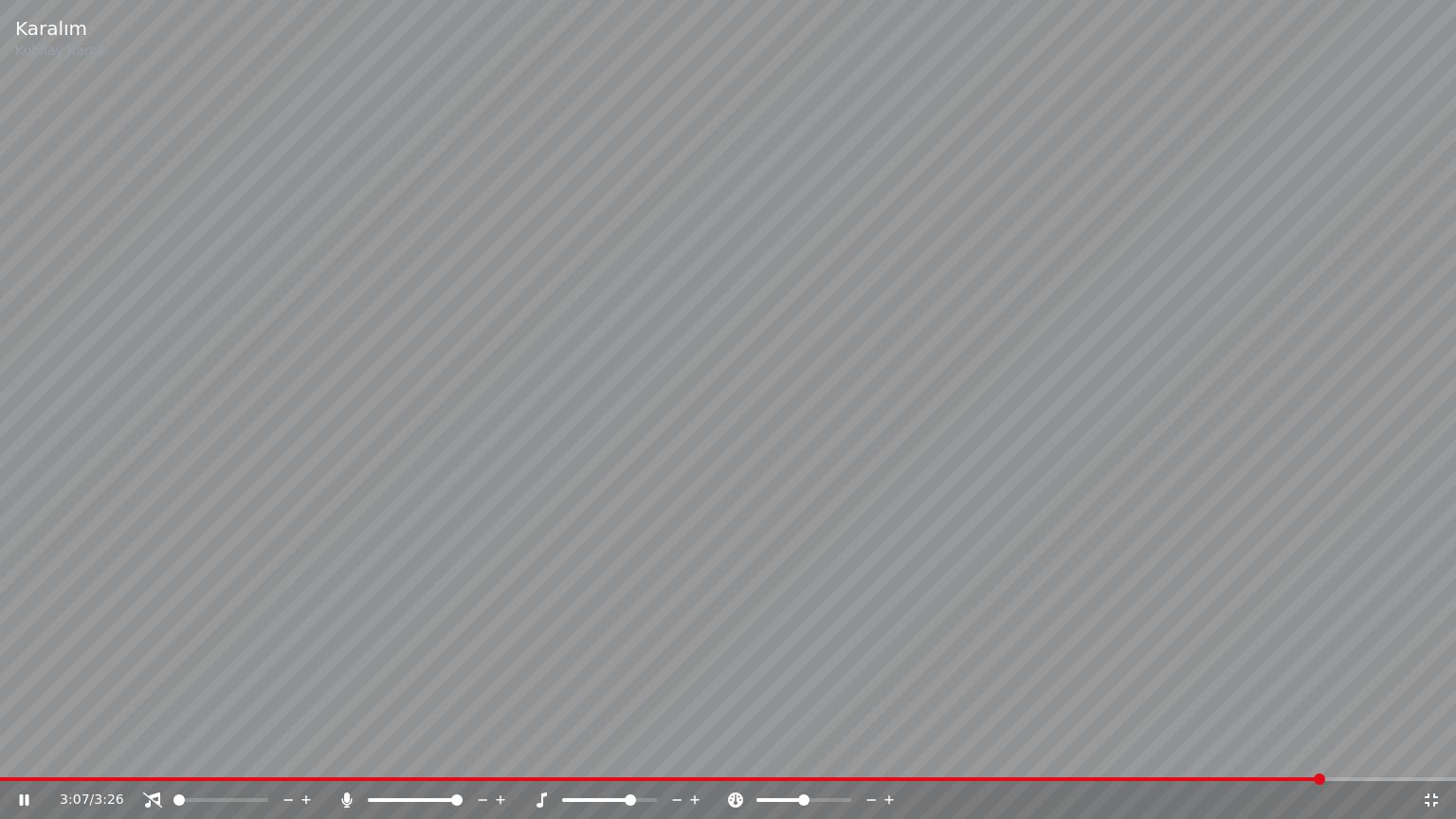
click at [300, 752] on span at bounding box center [662, 779] width 1324 height 4
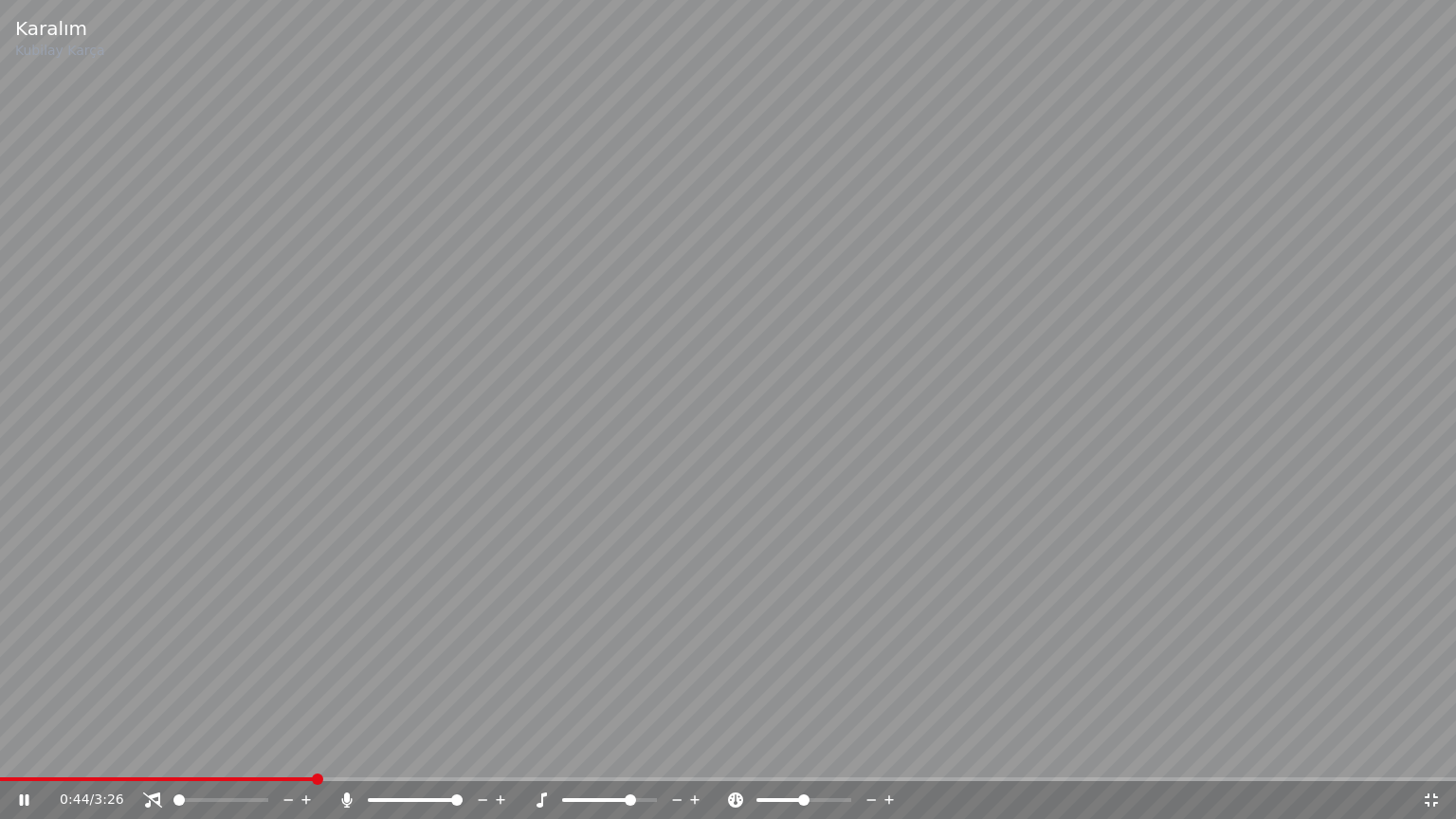
click at [679, 752] on icon at bounding box center [677, 800] width 18 height 19
click at [1233, 525] on video at bounding box center [728, 409] width 1456 height 819
click at [1333, 499] on video at bounding box center [728, 409] width 1456 height 819
click at [618, 752] on span at bounding box center [623, 799] width 11 height 11
drag, startPoint x: 698, startPoint y: 648, endPoint x: 608, endPoint y: 661, distance: 90.9
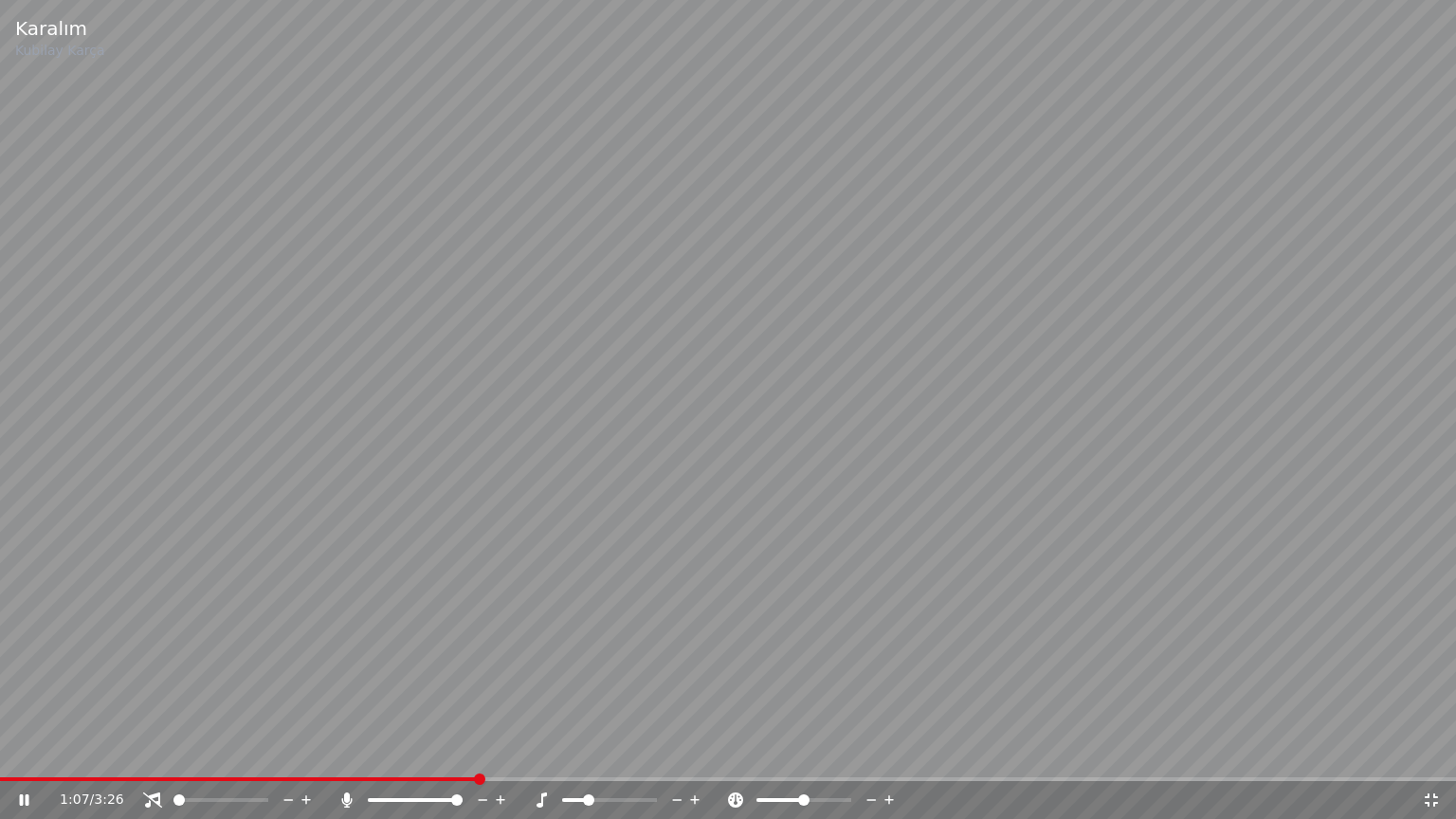
click at [695, 646] on video at bounding box center [728, 409] width 1456 height 819
click at [984, 613] on video at bounding box center [728, 409] width 1456 height 819
click at [562, 752] on span at bounding box center [609, 800] width 95 height 4
click at [846, 633] on video at bounding box center [728, 409] width 1456 height 819
click at [1216, 535] on video at bounding box center [728, 409] width 1456 height 819
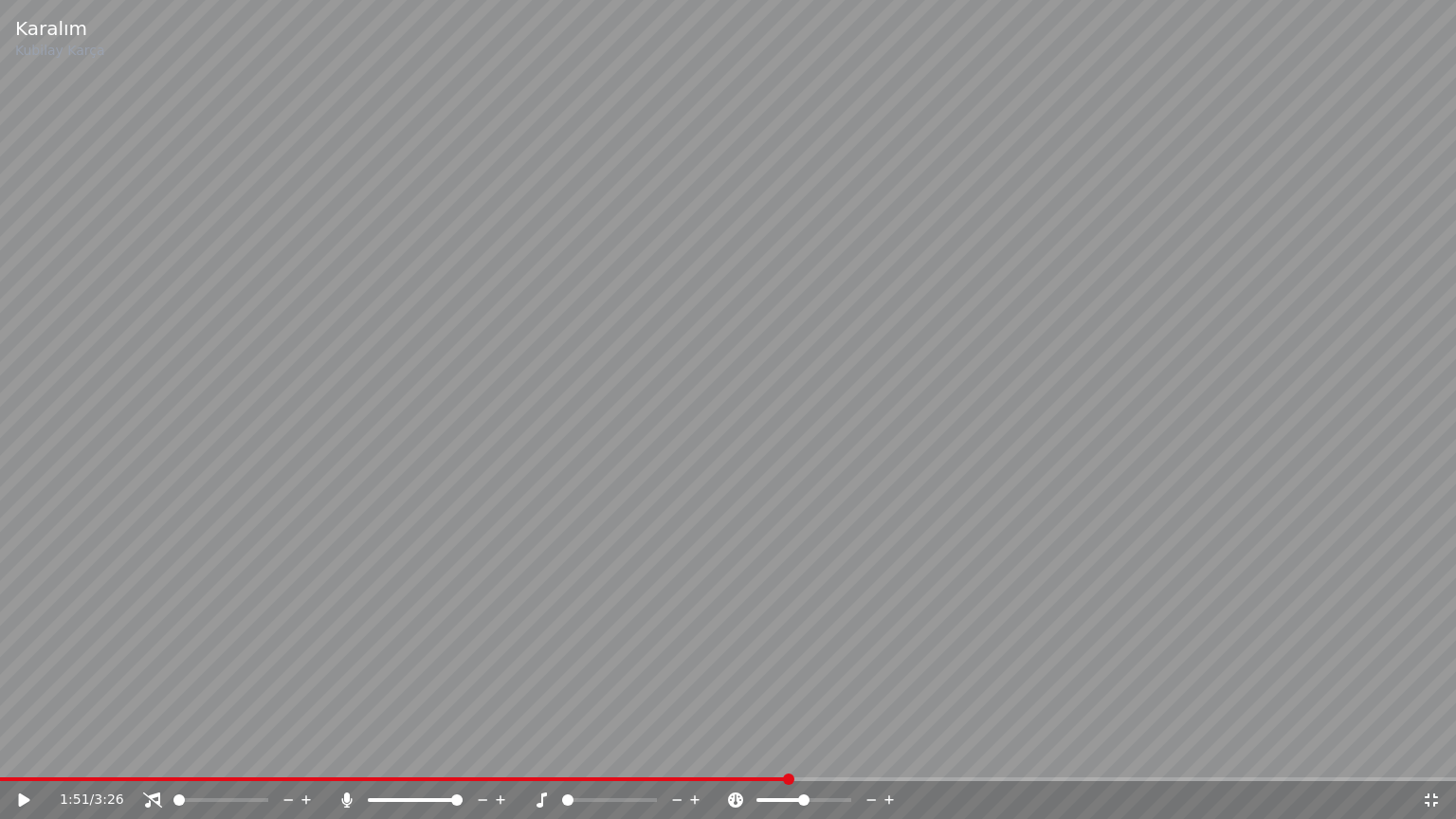
click at [1094, 574] on video at bounding box center [728, 409] width 1456 height 819
click at [694, 752] on icon at bounding box center [695, 800] width 18 height 19
click at [692, 752] on icon at bounding box center [695, 800] width 18 height 19
click at [1342, 455] on video at bounding box center [728, 409] width 1456 height 819
click at [1368, 524] on video at bounding box center [728, 409] width 1456 height 819
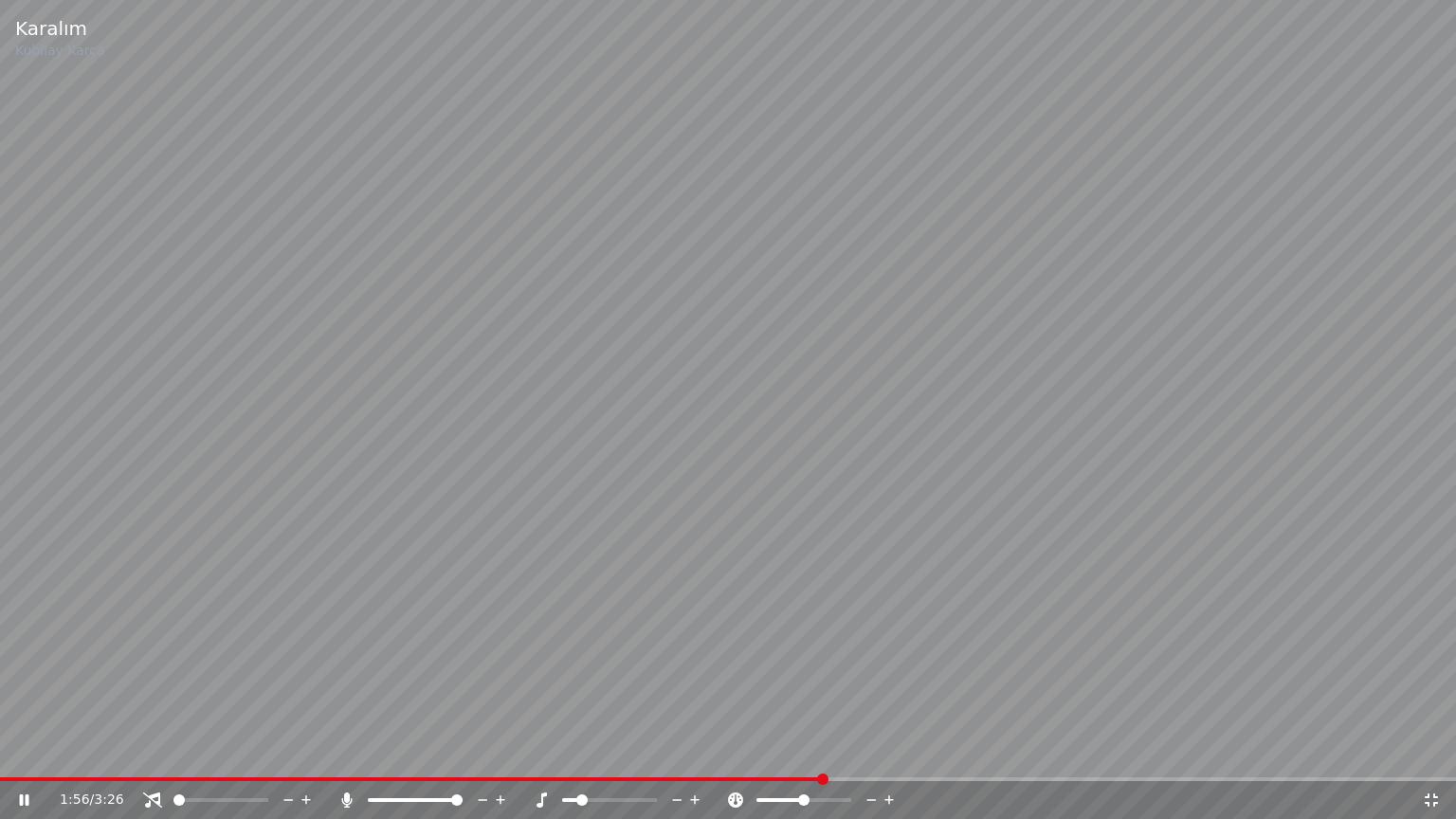
click at [1433, 752] on icon at bounding box center [1431, 799] width 19 height 15
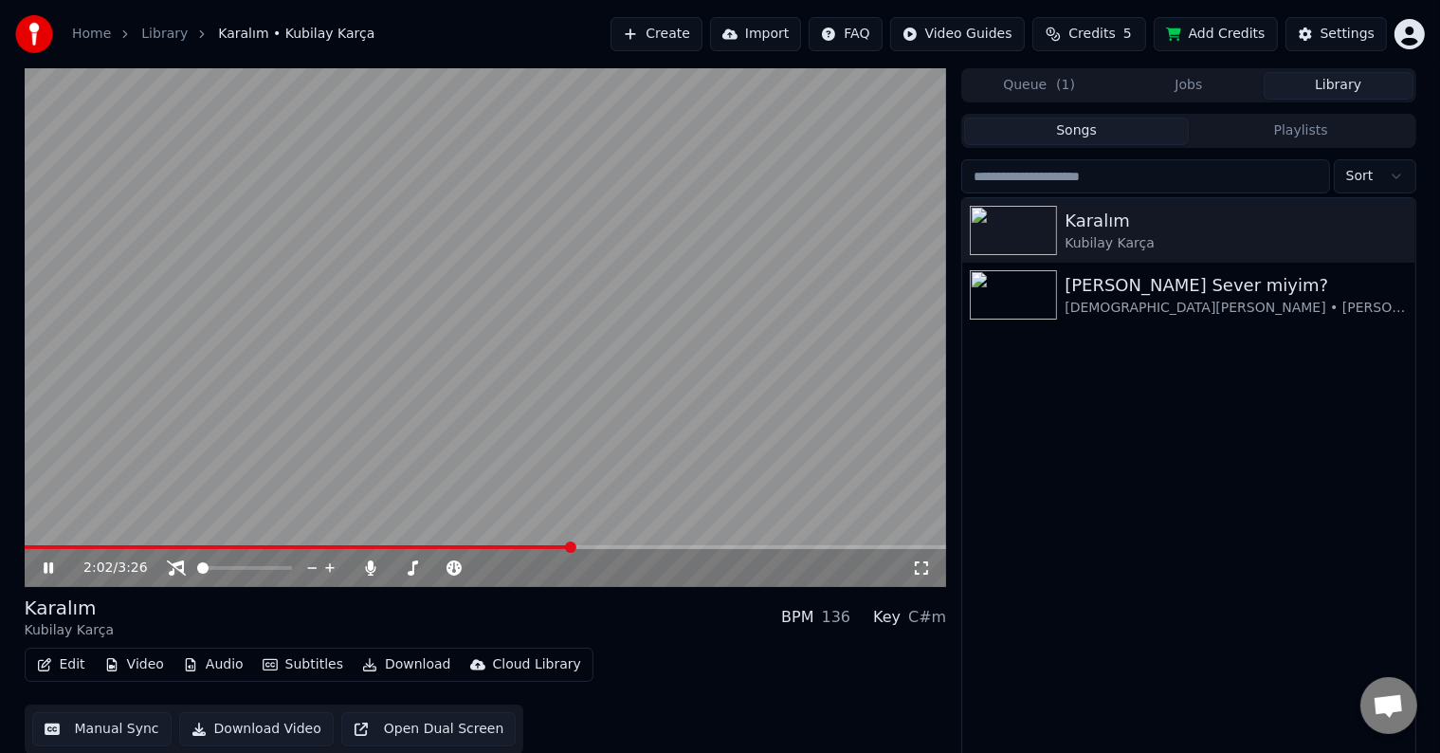
click at [919, 569] on icon at bounding box center [921, 567] width 19 height 15
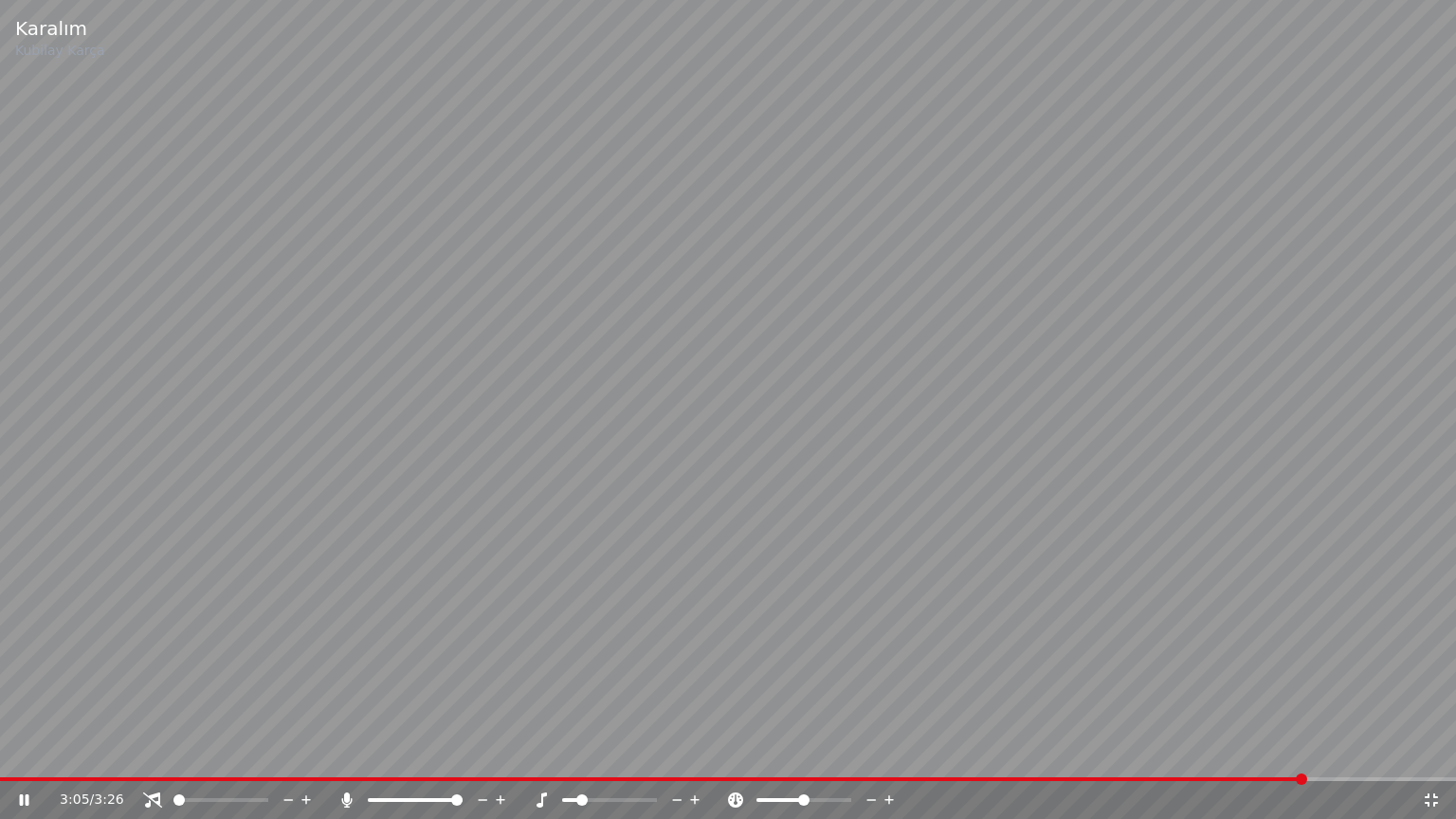
drag, startPoint x: 444, startPoint y: 802, endPoint x: 425, endPoint y: 800, distance: 19.1
click at [425, 752] on div at bounding box center [432, 800] width 153 height 19
click at [417, 752] on span at bounding box center [395, 800] width 54 height 4
click at [1435, 752] on div "3:06 / 3:26" at bounding box center [728, 800] width 1441 height 19
click at [1429, 752] on icon at bounding box center [1431, 799] width 13 height 13
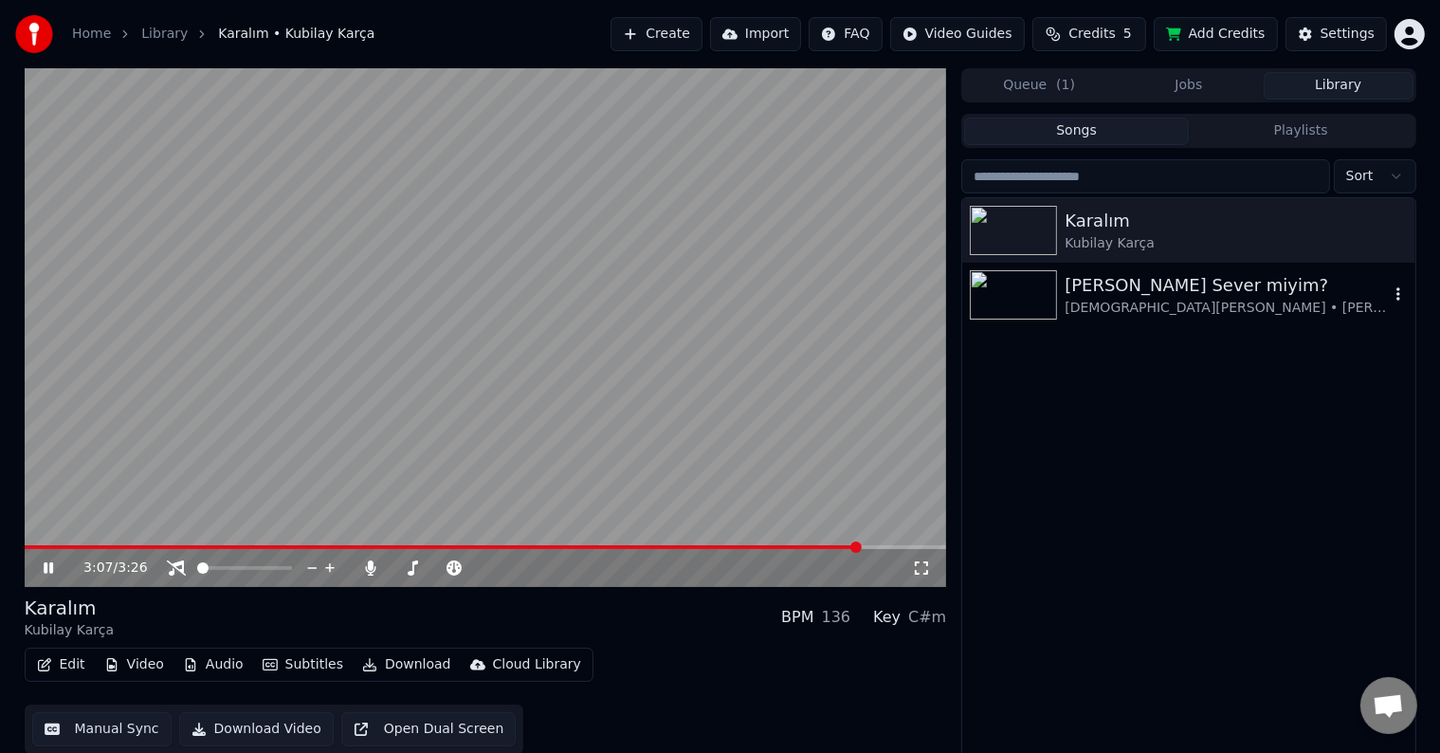
click at [997, 320] on div "[PERSON_NAME] Sever miyim? [DEMOGRAPHIC_DATA][PERSON_NAME] • [PERSON_NAME]" at bounding box center [1188, 295] width 452 height 64
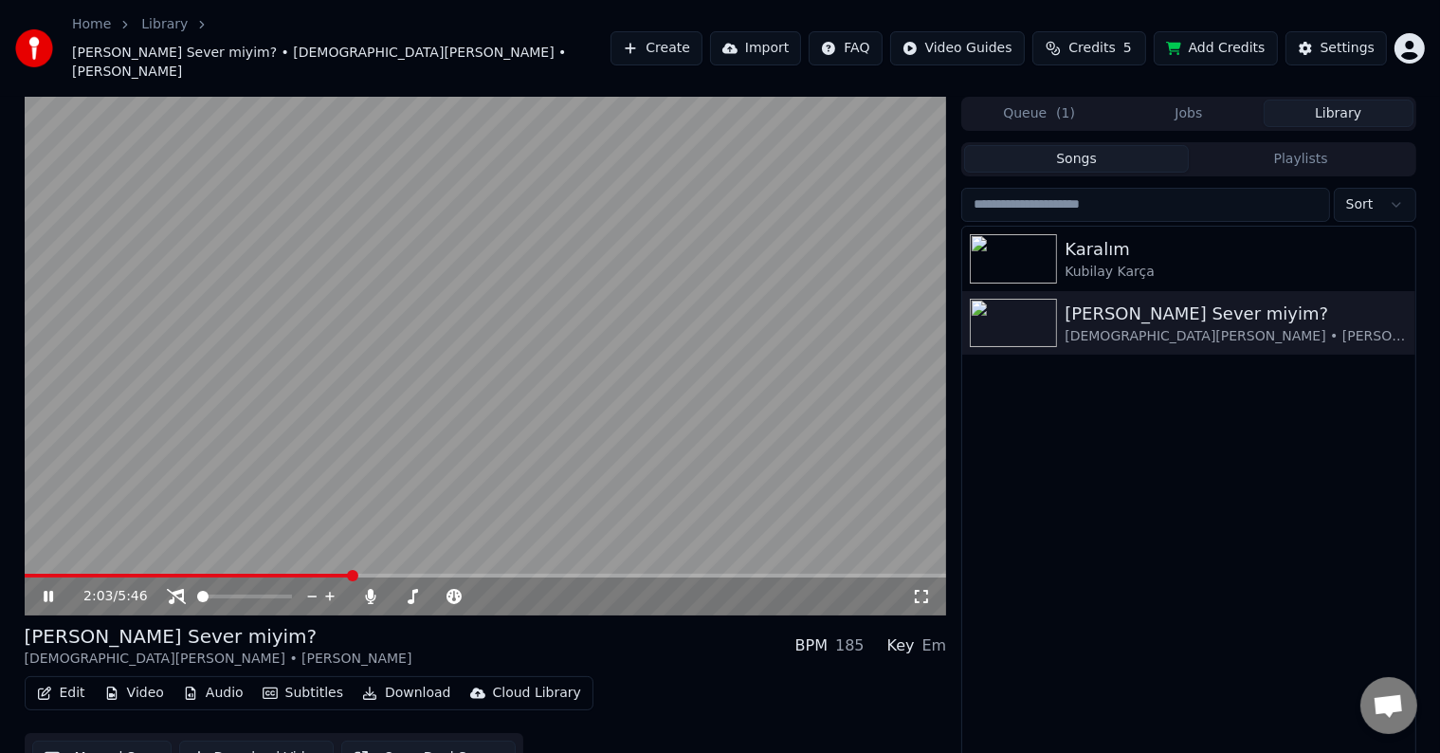
click at [352, 573] on span at bounding box center [486, 575] width 922 height 4
click at [398, 543] on video at bounding box center [486, 356] width 922 height 519
click at [409, 577] on div "2:05 / 5:46" at bounding box center [486, 596] width 922 height 38
click at [421, 573] on span at bounding box center [486, 575] width 922 height 4
click at [436, 518] on video at bounding box center [486, 356] width 922 height 519
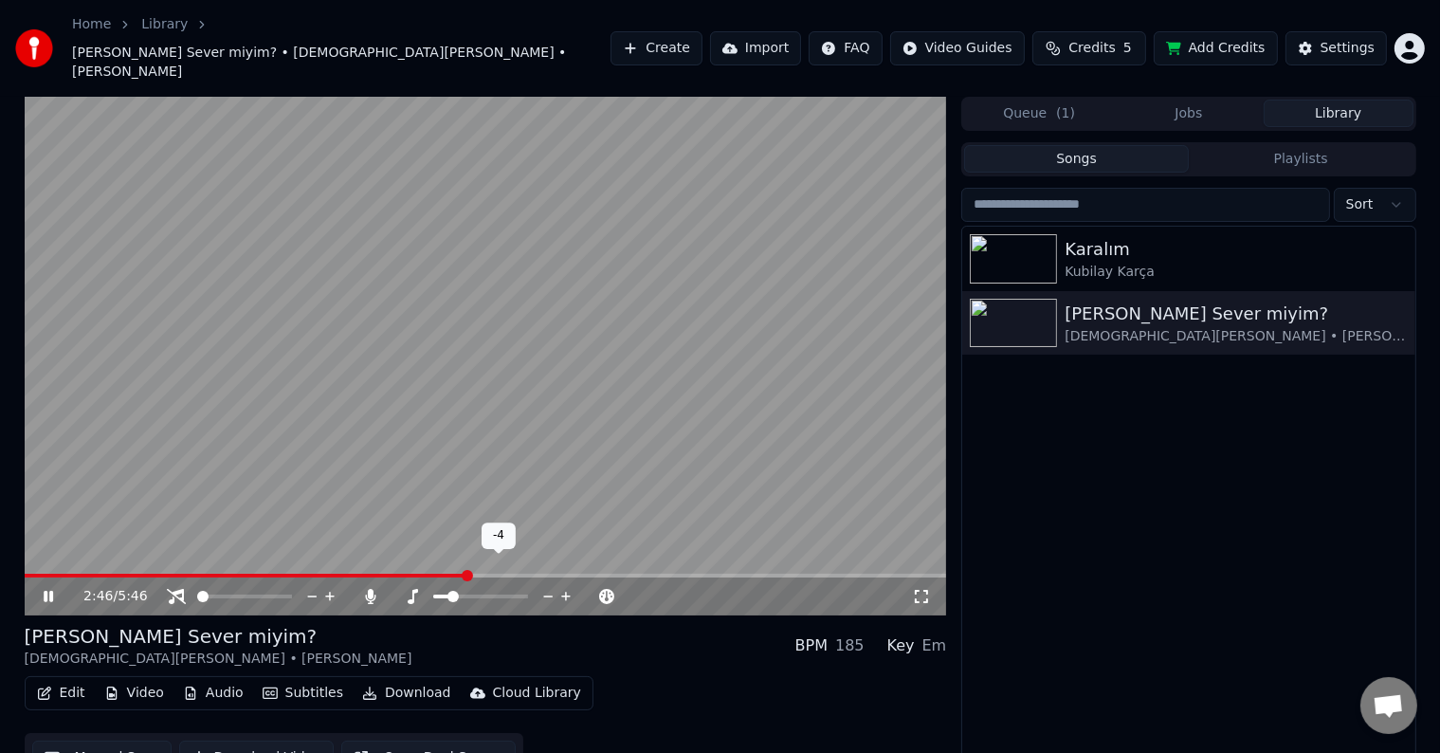
click at [504, 587] on div at bounding box center [498, 596] width 153 height 19
click at [504, 594] on span at bounding box center [480, 596] width 95 height 4
click at [929, 589] on icon at bounding box center [921, 596] width 19 height 15
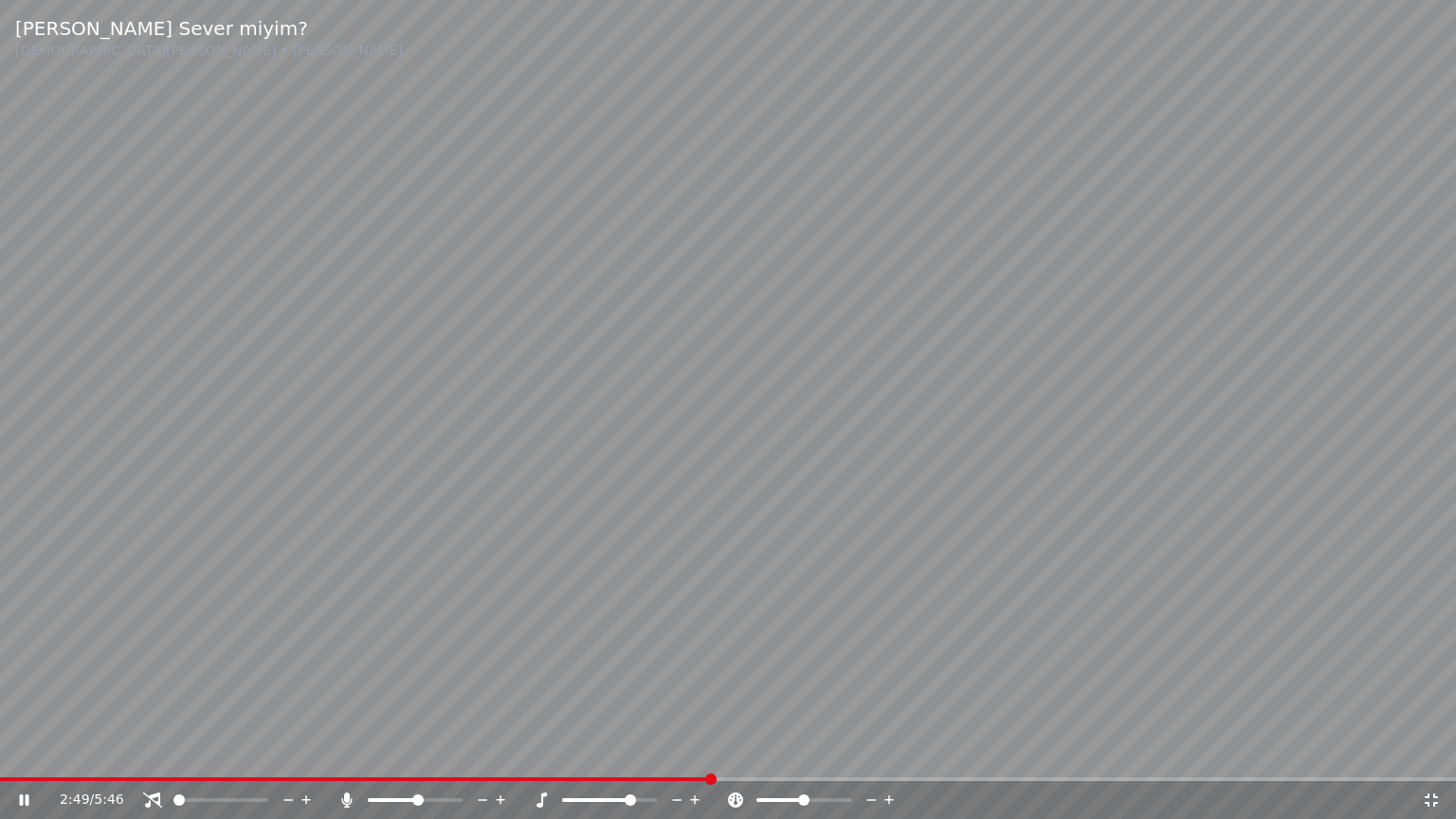
drag, startPoint x: 1179, startPoint y: 509, endPoint x: 1213, endPoint y: 508, distance: 34.1
click at [1213, 508] on video at bounding box center [728, 409] width 1456 height 819
drag, startPoint x: 1385, startPoint y: 447, endPoint x: 1452, endPoint y: 428, distance: 70.2
click at [1391, 442] on video at bounding box center [728, 409] width 1456 height 819
click at [1442, 752] on div "3:53 / 5:46" at bounding box center [728, 800] width 1441 height 19
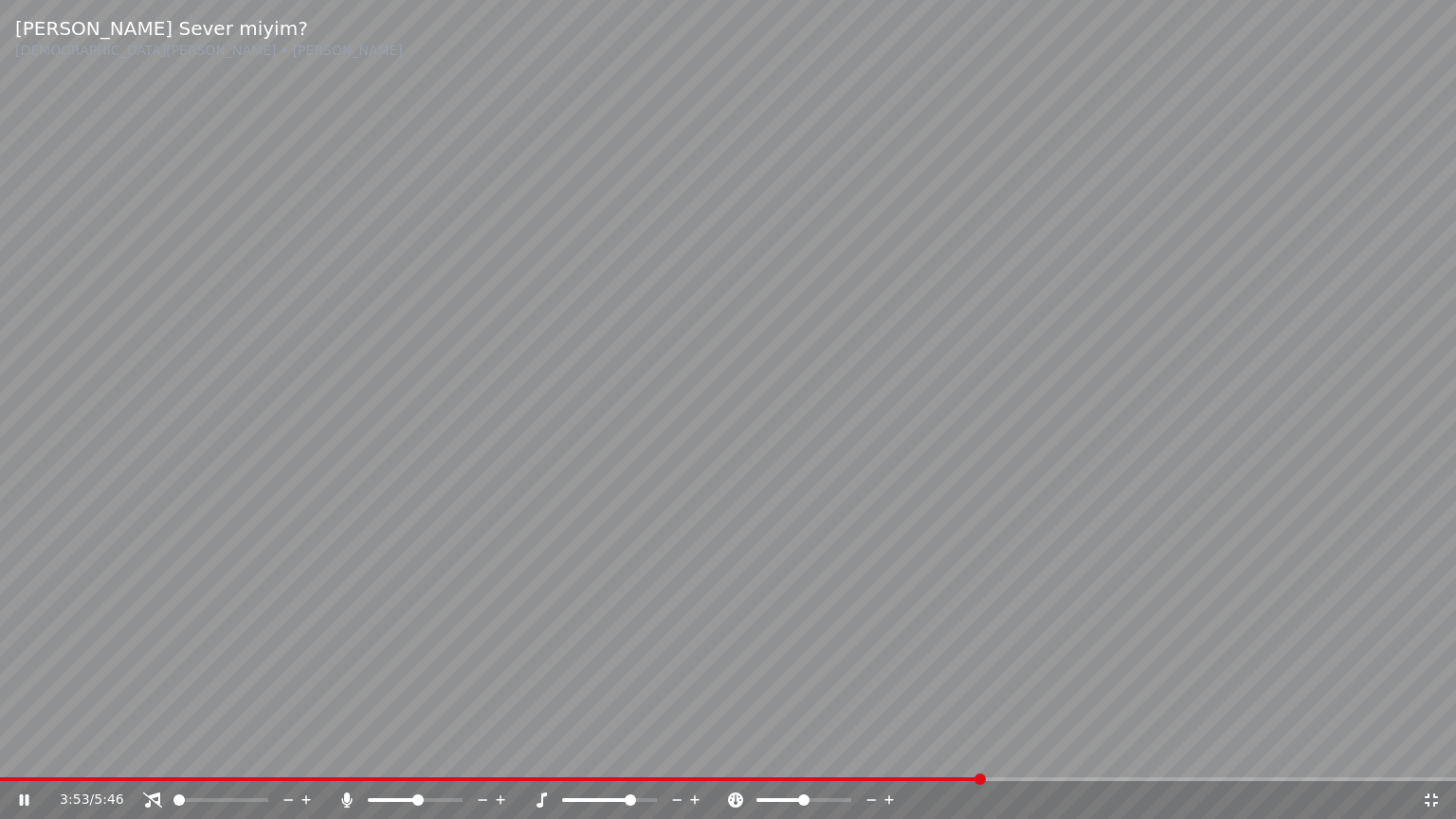
click at [1441, 752] on div "3:53 / 5:46" at bounding box center [728, 800] width 1441 height 19
click at [1433, 752] on icon at bounding box center [1431, 799] width 19 height 15
